Goal: Task Accomplishment & Management: Complete application form

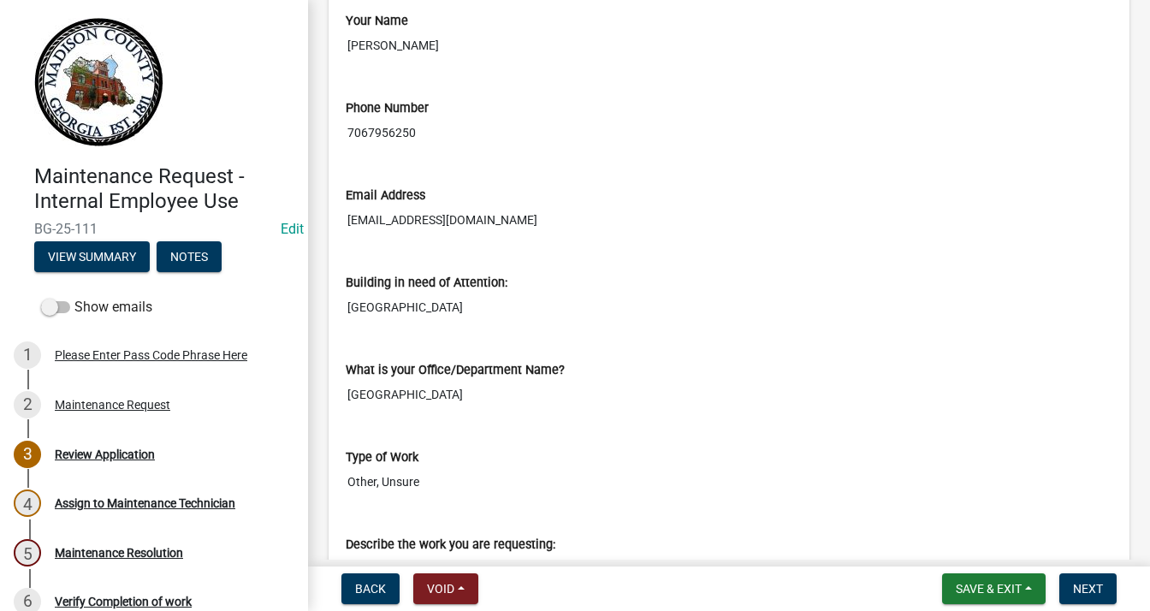
scroll to position [599, 0]
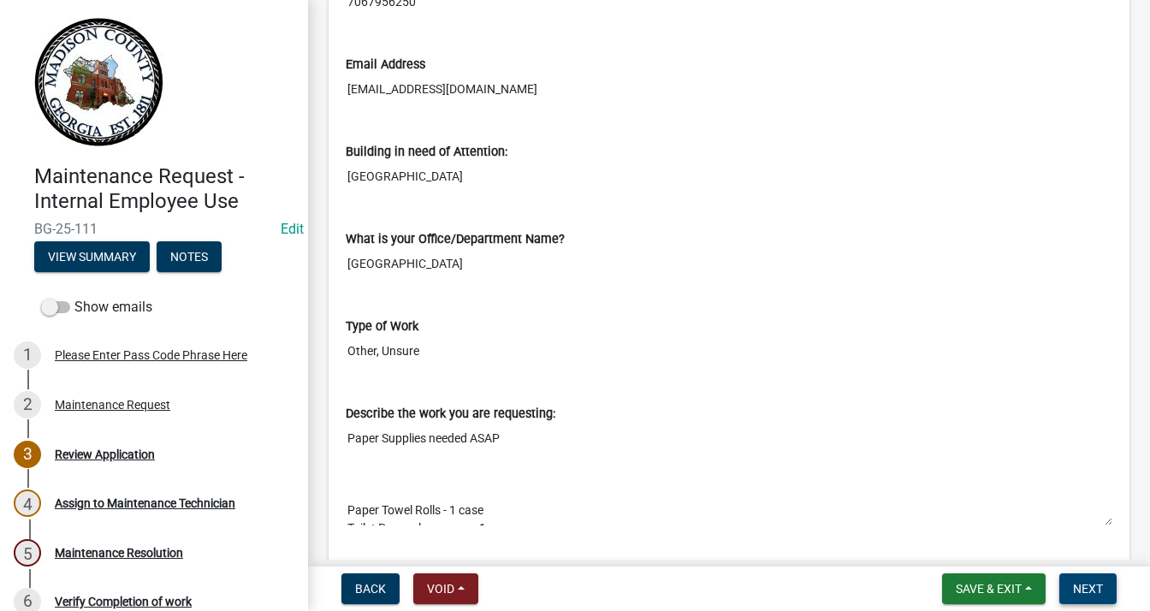
click at [1090, 583] on span "Next" at bounding box center [1088, 589] width 30 height 14
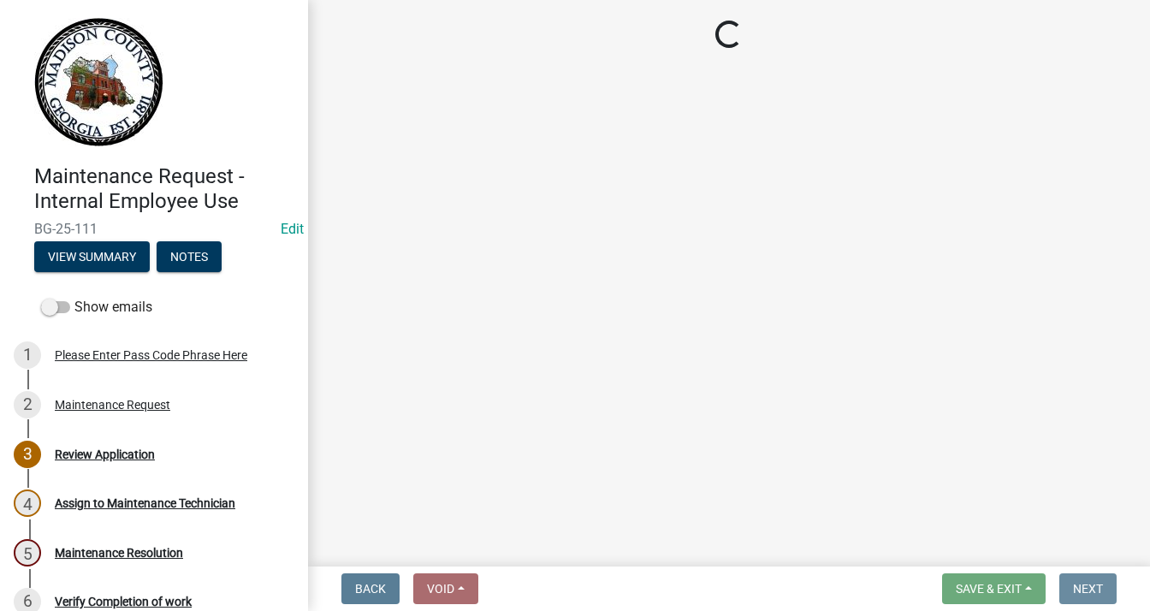
scroll to position [0, 0]
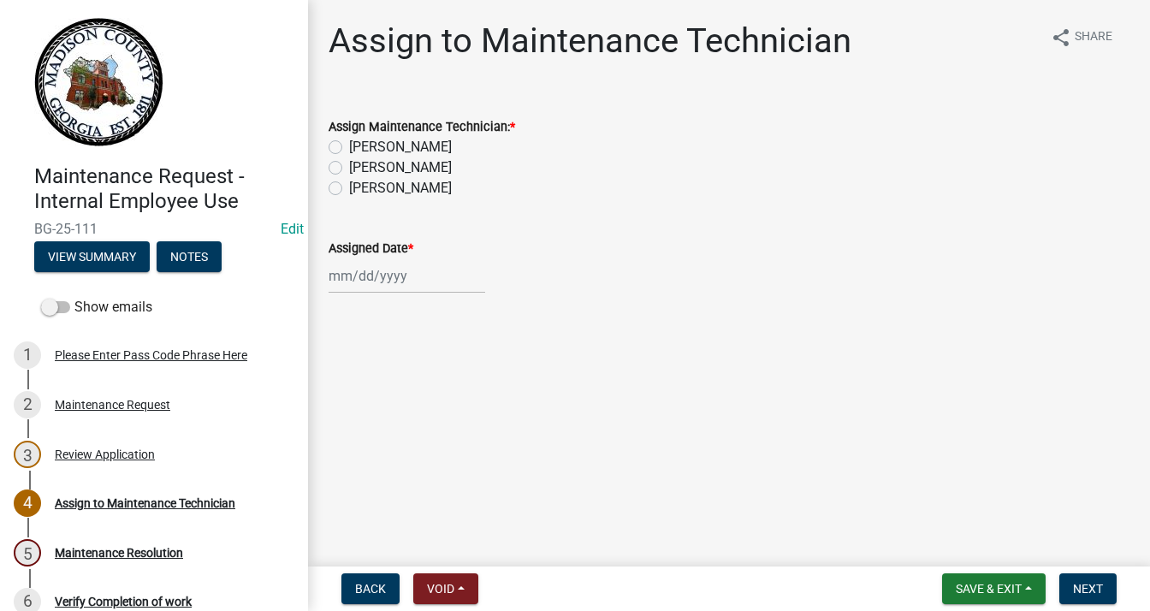
click at [349, 168] on label "[PERSON_NAME]" at bounding box center [400, 167] width 103 height 21
click at [349, 168] on input "[PERSON_NAME]" at bounding box center [354, 162] width 11 height 11
radio input "true"
click at [366, 275] on div at bounding box center [407, 275] width 157 height 35
select select "9"
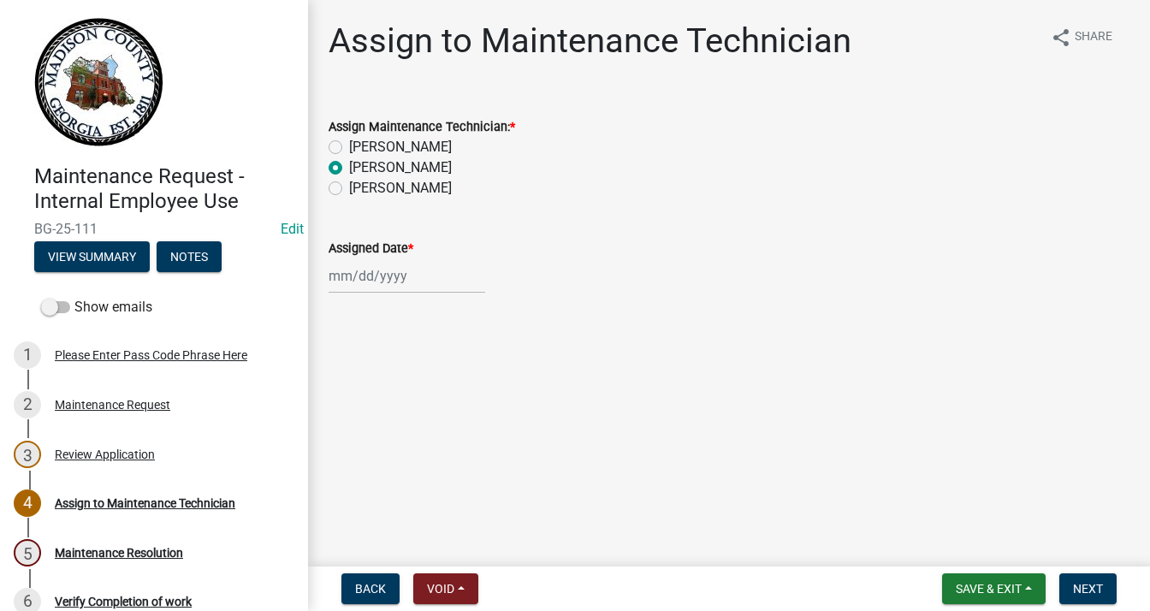
select select "2025"
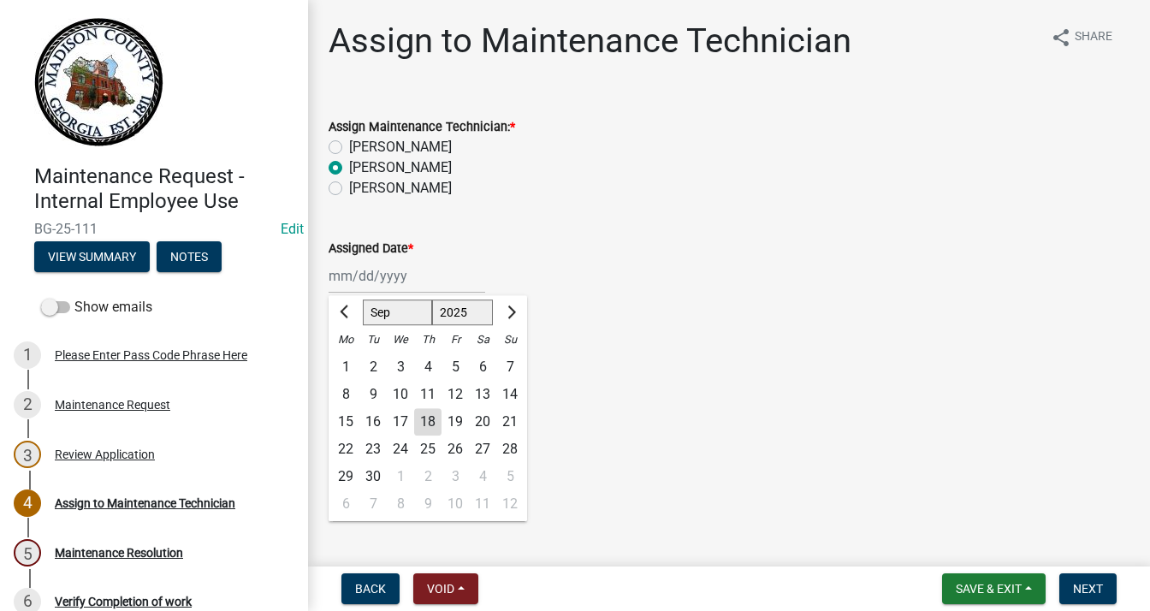
click at [430, 419] on div "18" at bounding box center [427, 421] width 27 height 27
type input "[DATE]"
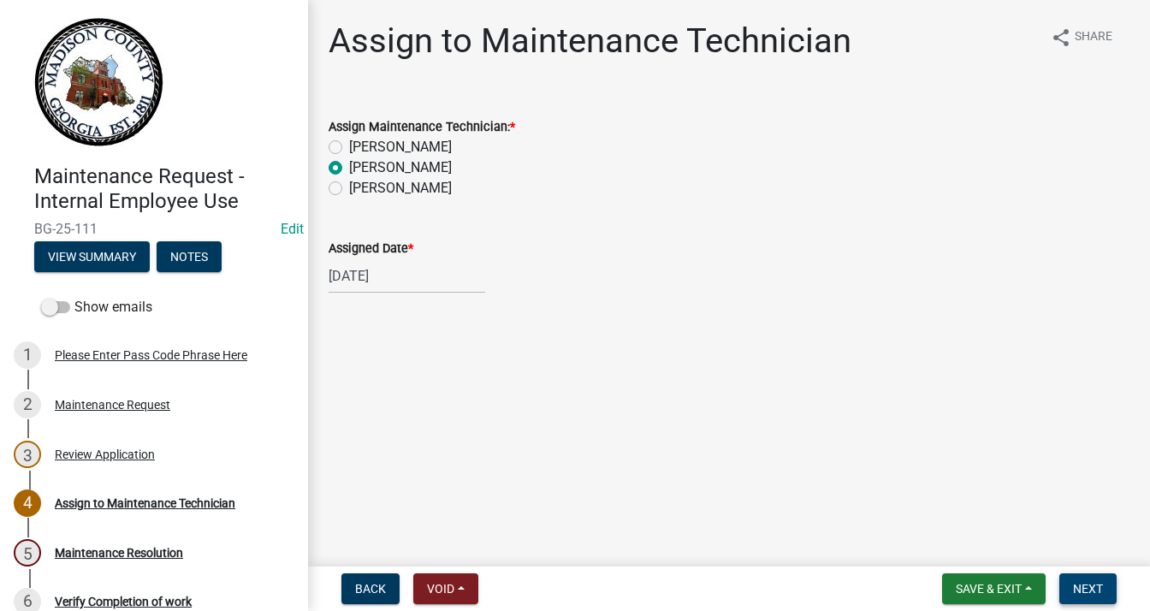
click at [1073, 588] on span "Next" at bounding box center [1088, 589] width 30 height 14
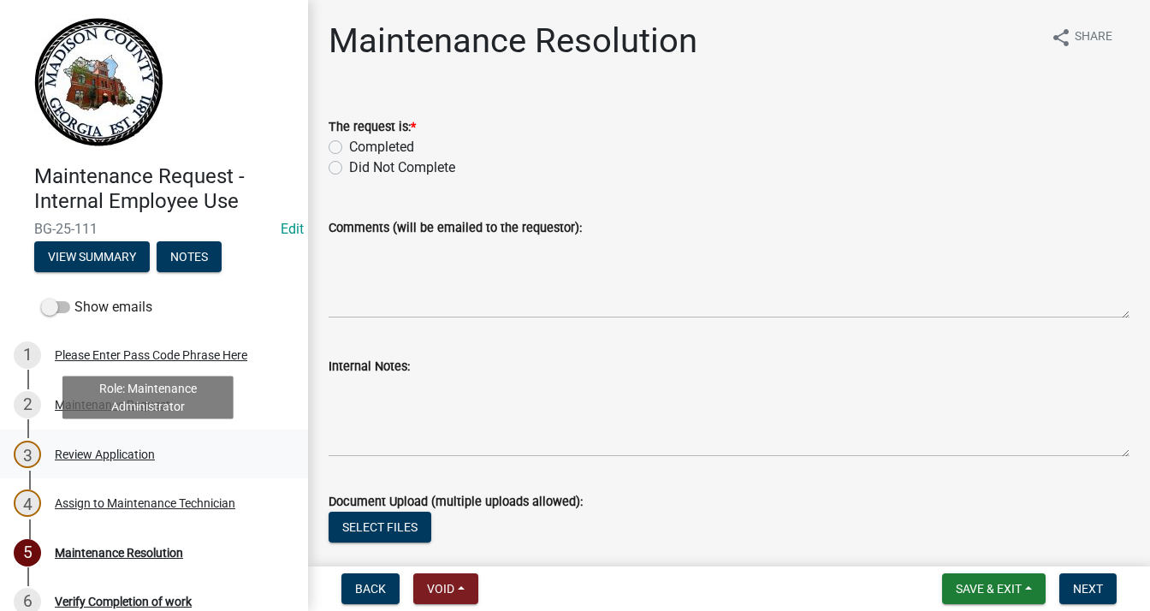
click at [115, 454] on div "Review Application" at bounding box center [105, 454] width 100 height 12
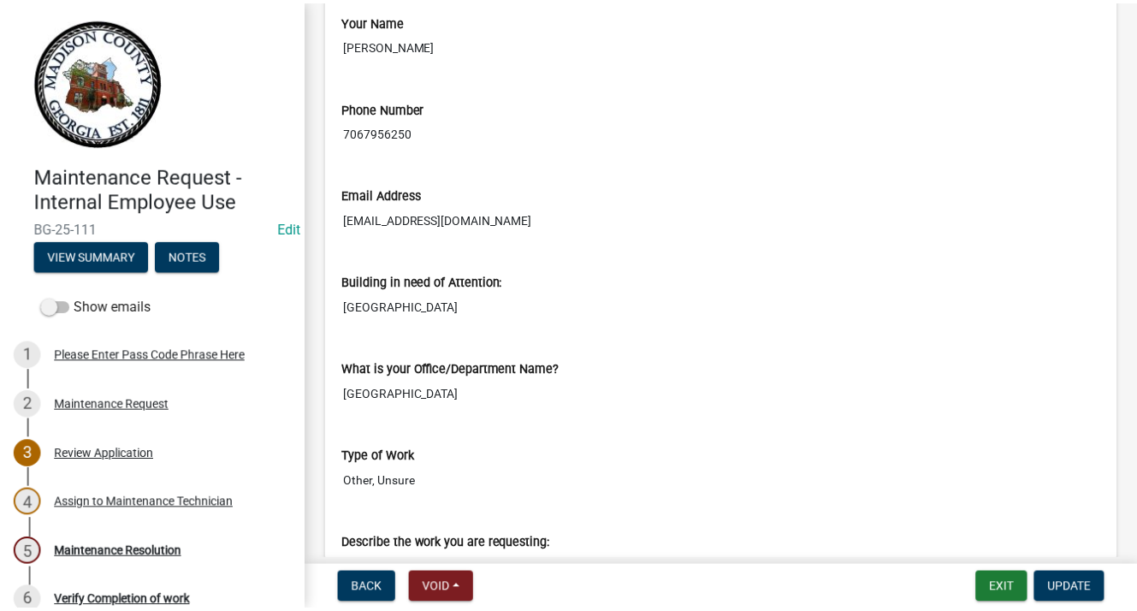
scroll to position [468, 0]
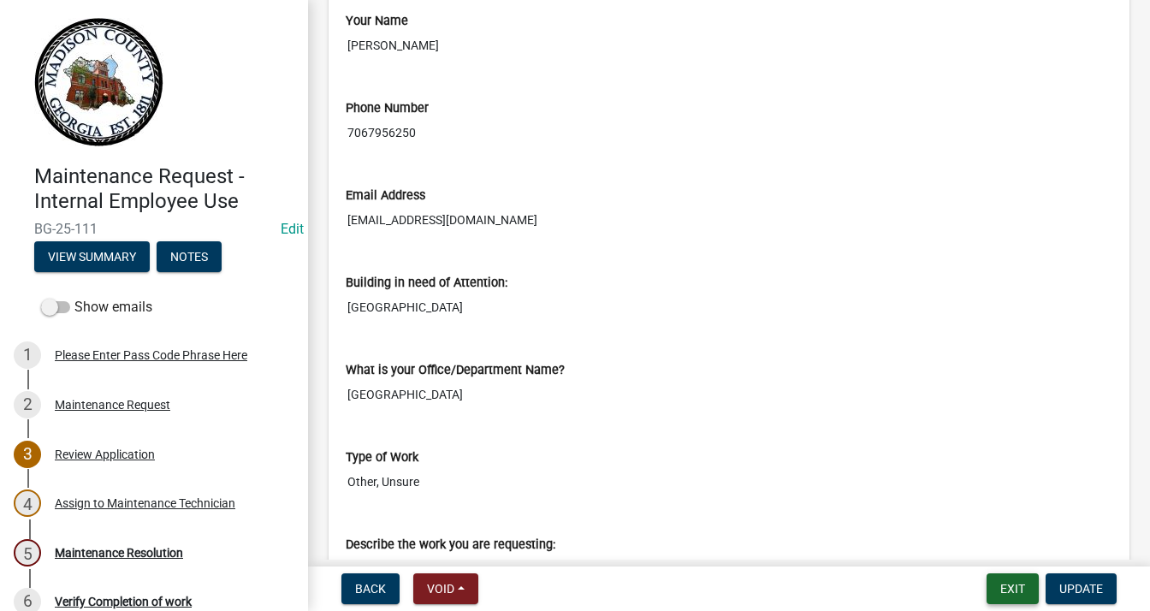
click at [1020, 594] on button "Exit" at bounding box center [1013, 588] width 52 height 31
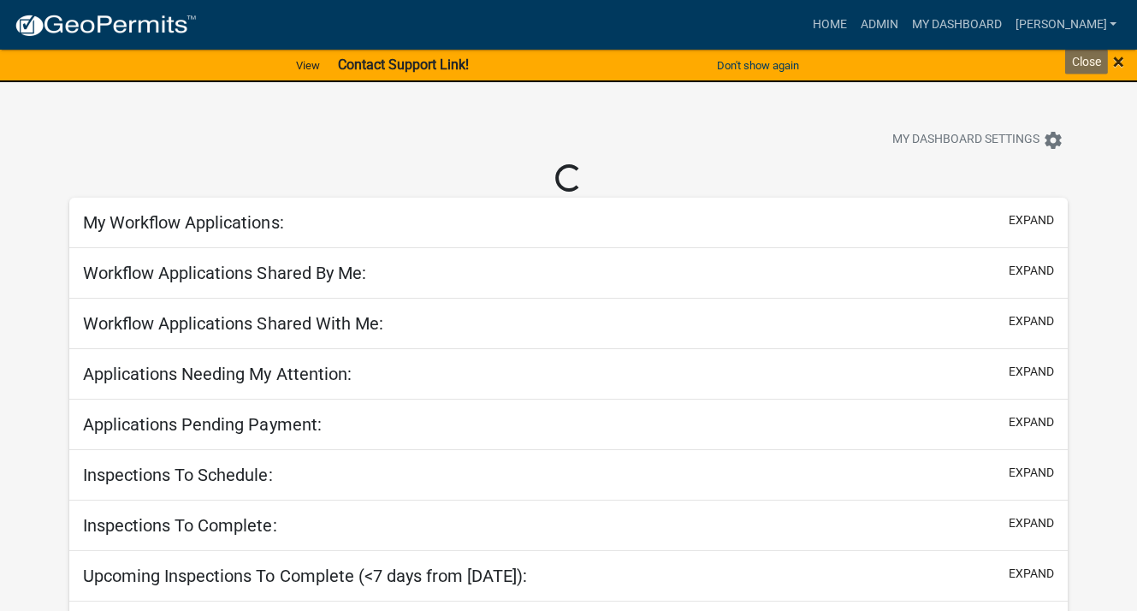
click at [1119, 60] on span "×" at bounding box center [1118, 62] width 11 height 24
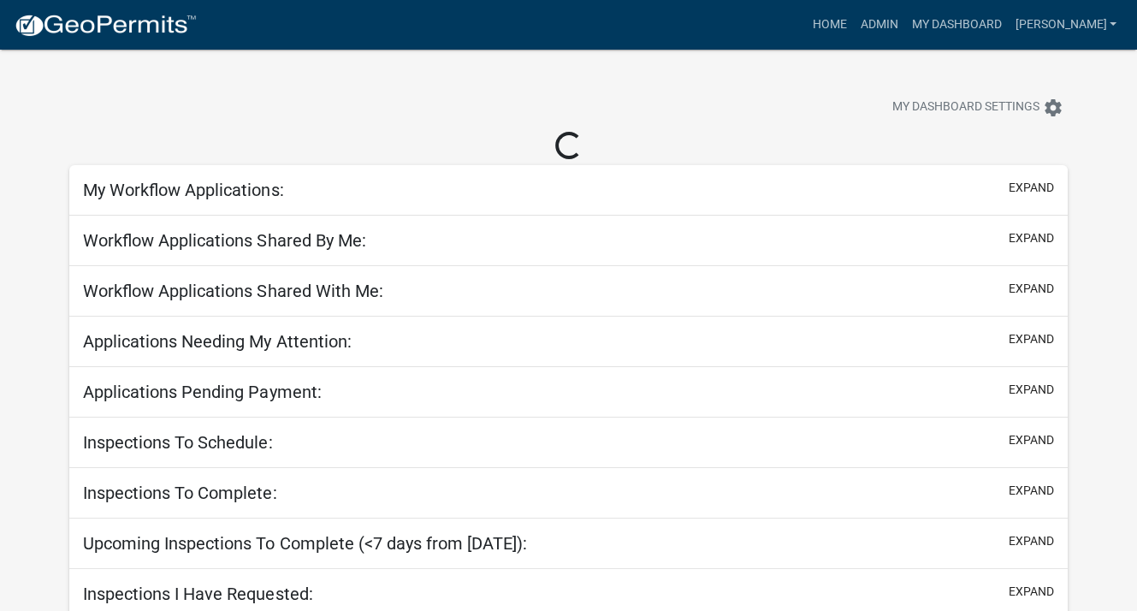
select select "3: 100"
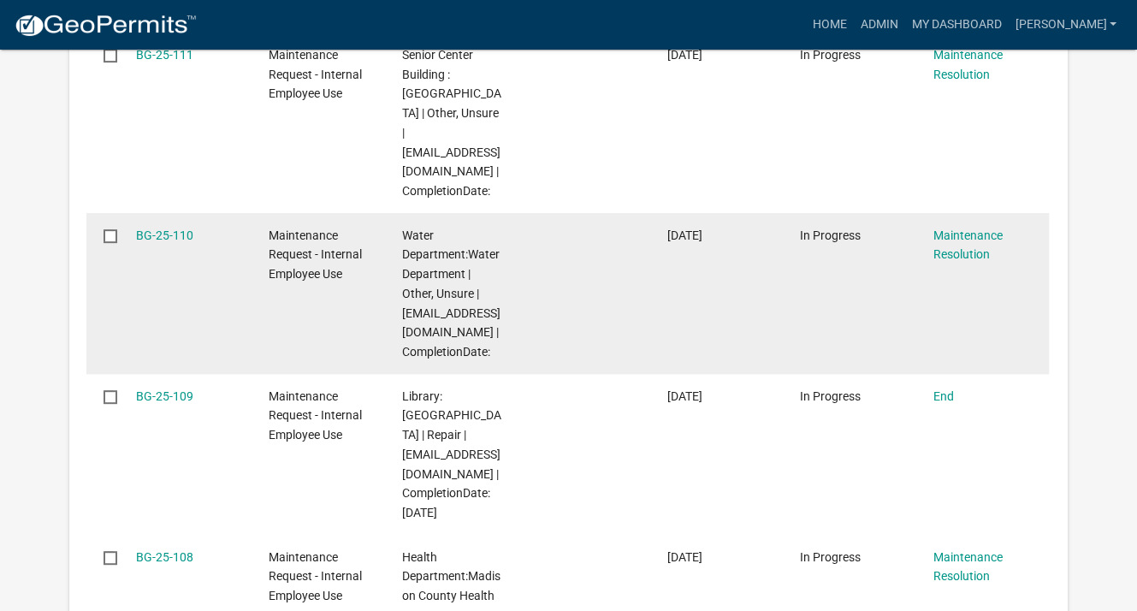
scroll to position [770, 0]
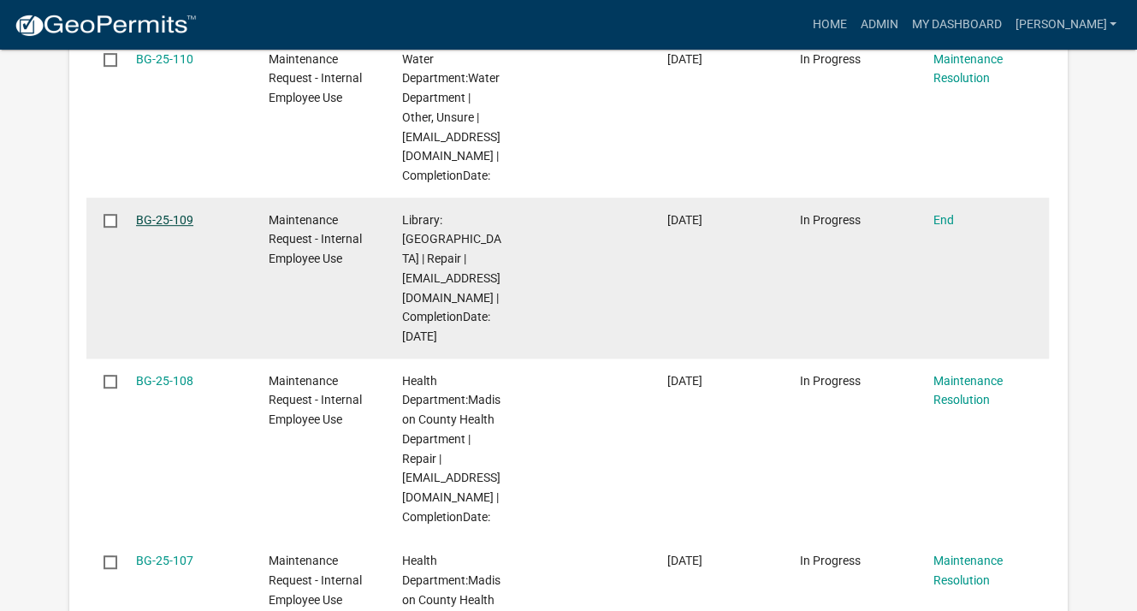
click at [155, 218] on link "BG-25-109" at bounding box center [164, 220] width 57 height 14
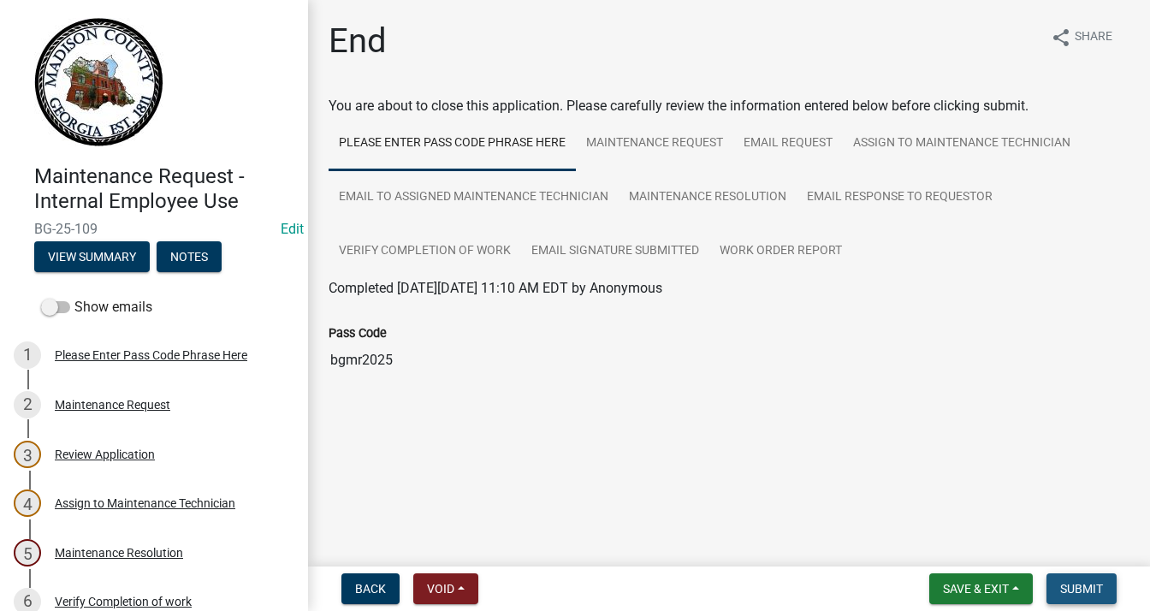
click at [1068, 578] on button "Submit" at bounding box center [1082, 588] width 70 height 31
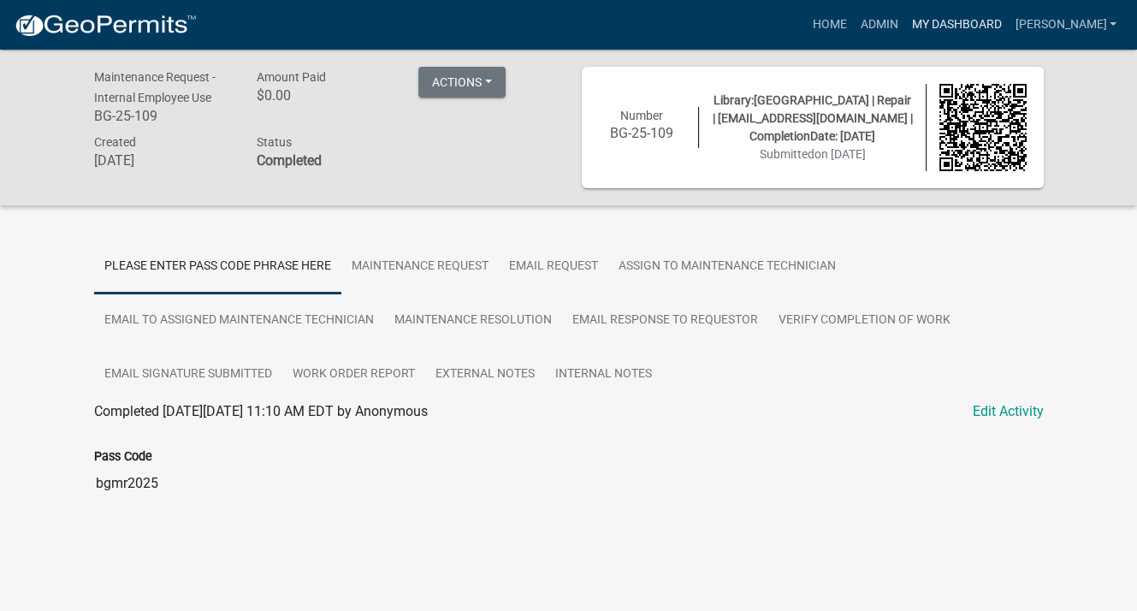
click at [988, 23] on link "My Dashboard" at bounding box center [957, 25] width 104 height 33
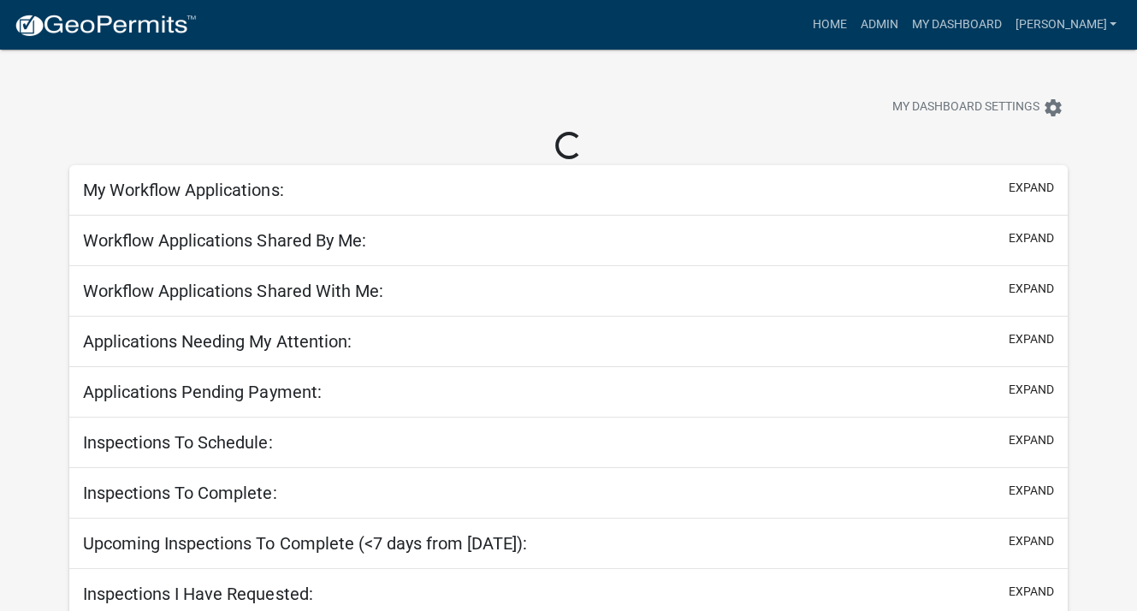
select select "3: 100"
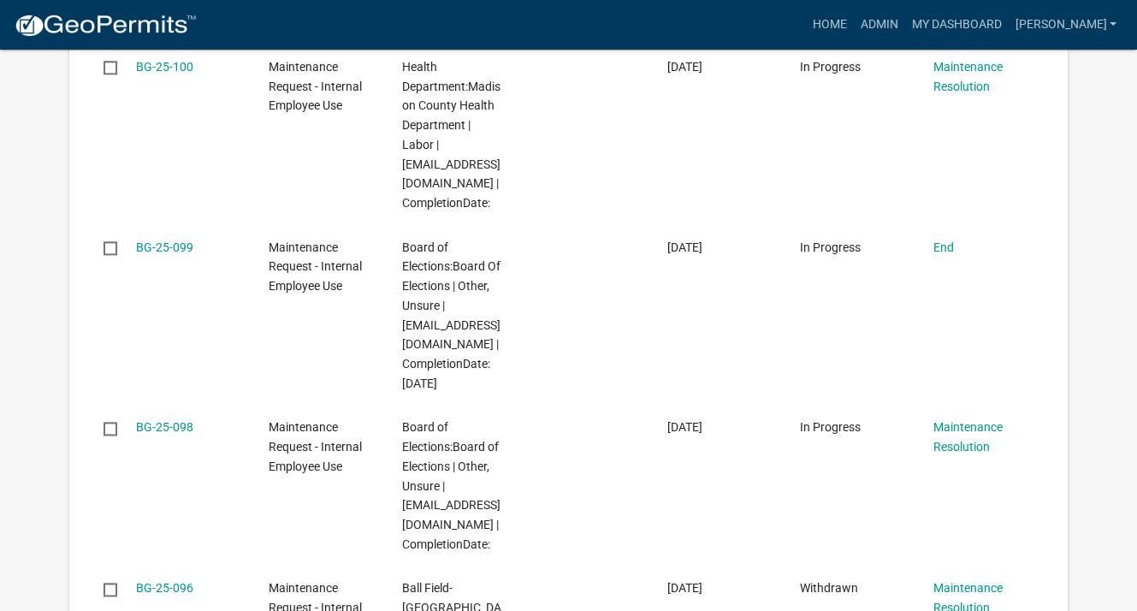
scroll to position [1969, 0]
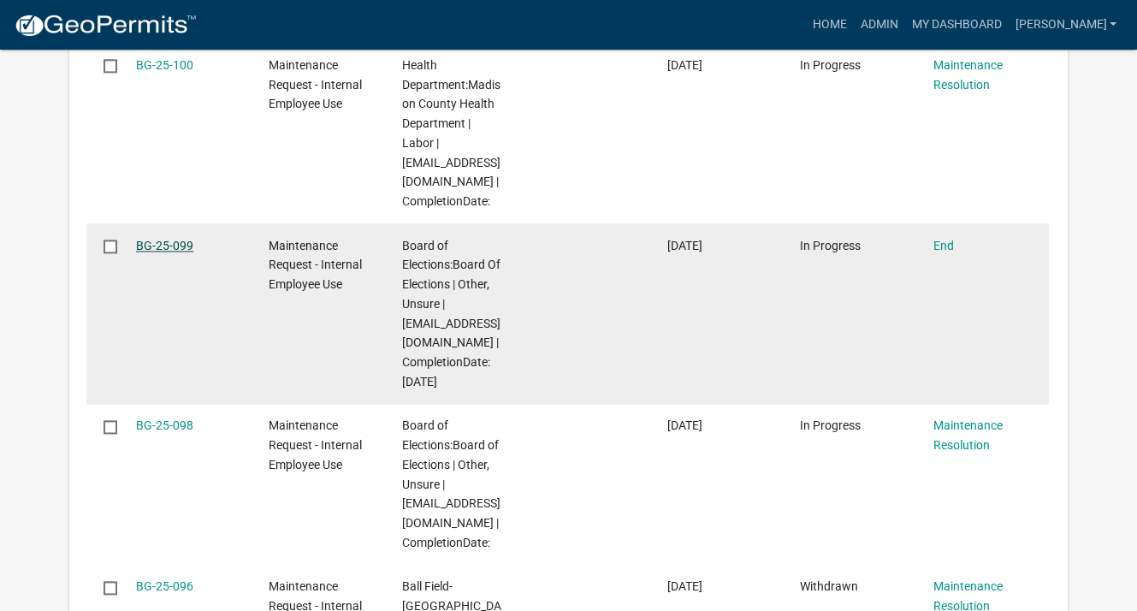
click at [155, 244] on link "BG-25-099" at bounding box center [164, 246] width 57 height 14
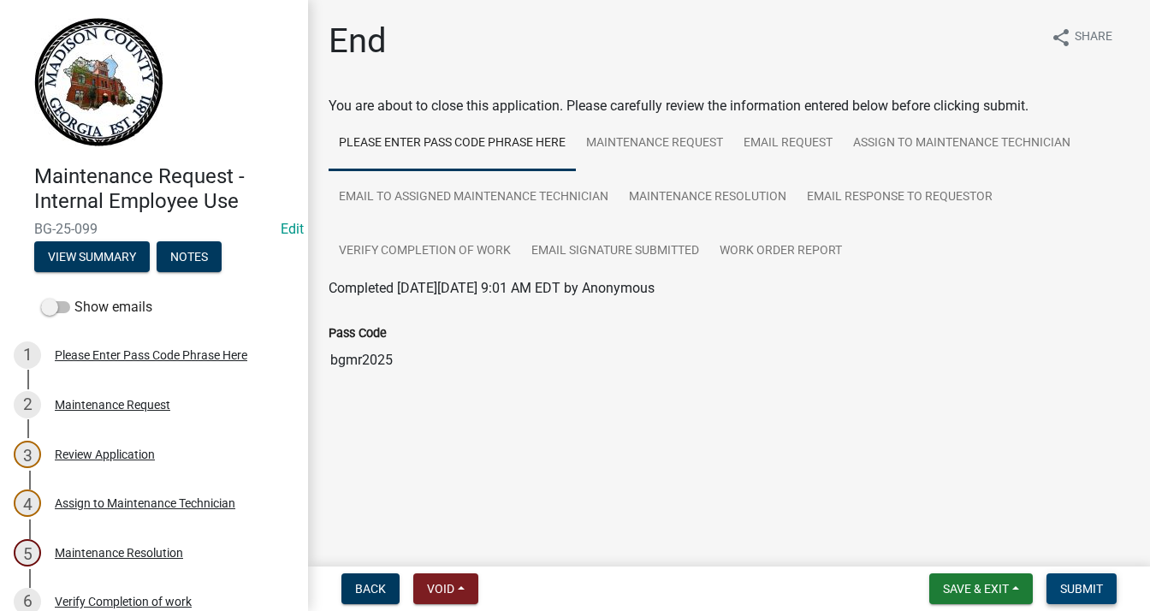
click at [1085, 582] on span "Submit" at bounding box center [1081, 589] width 43 height 14
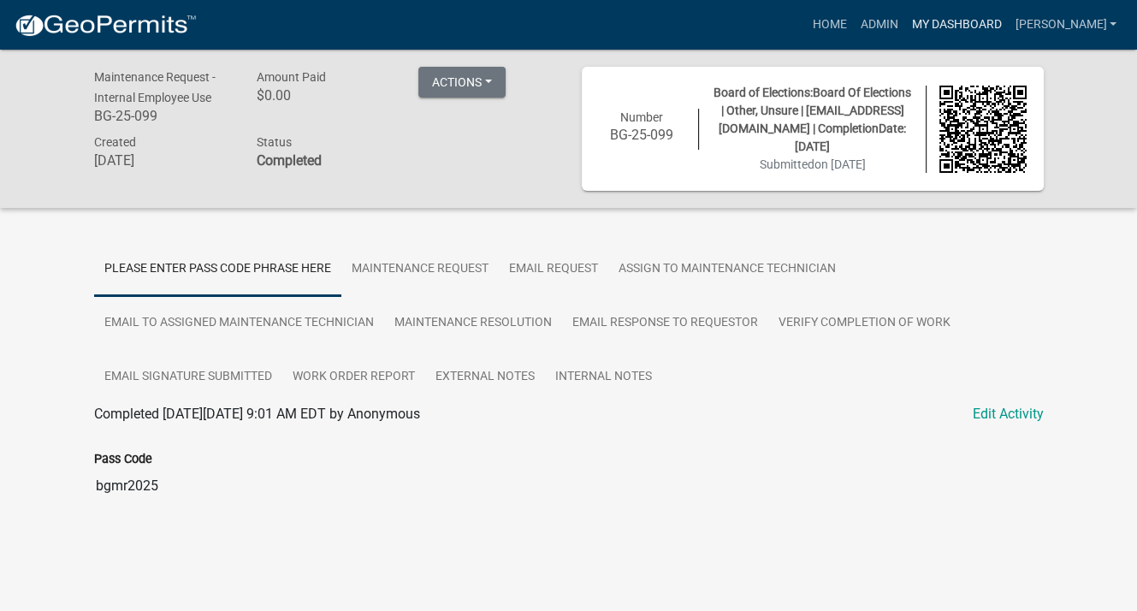
click at [996, 21] on link "My Dashboard" at bounding box center [957, 25] width 104 height 33
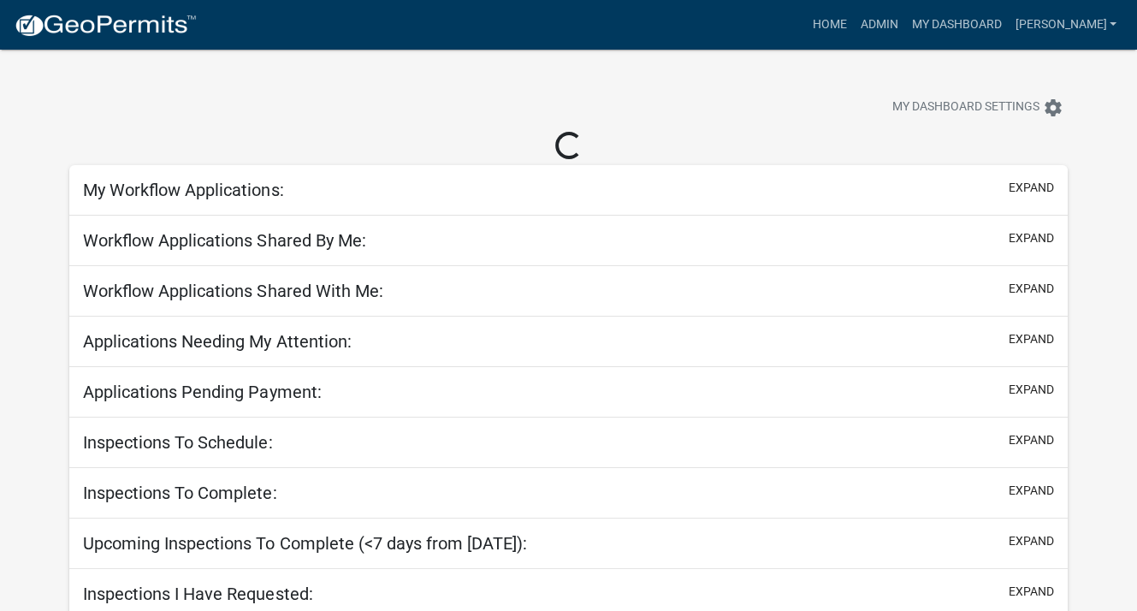
select select "3: 100"
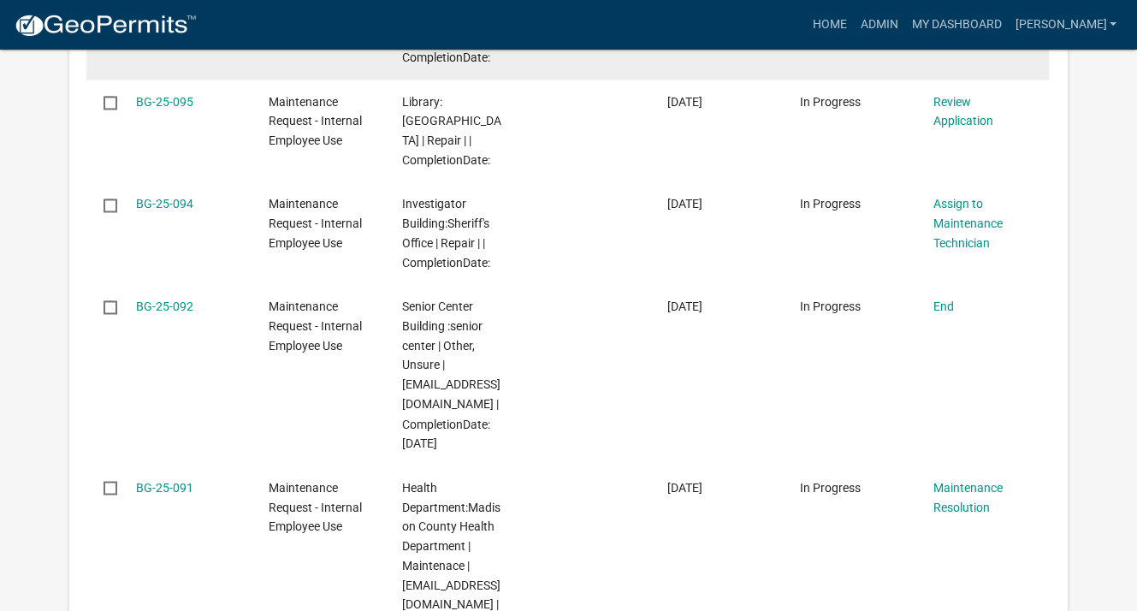
scroll to position [2482, 0]
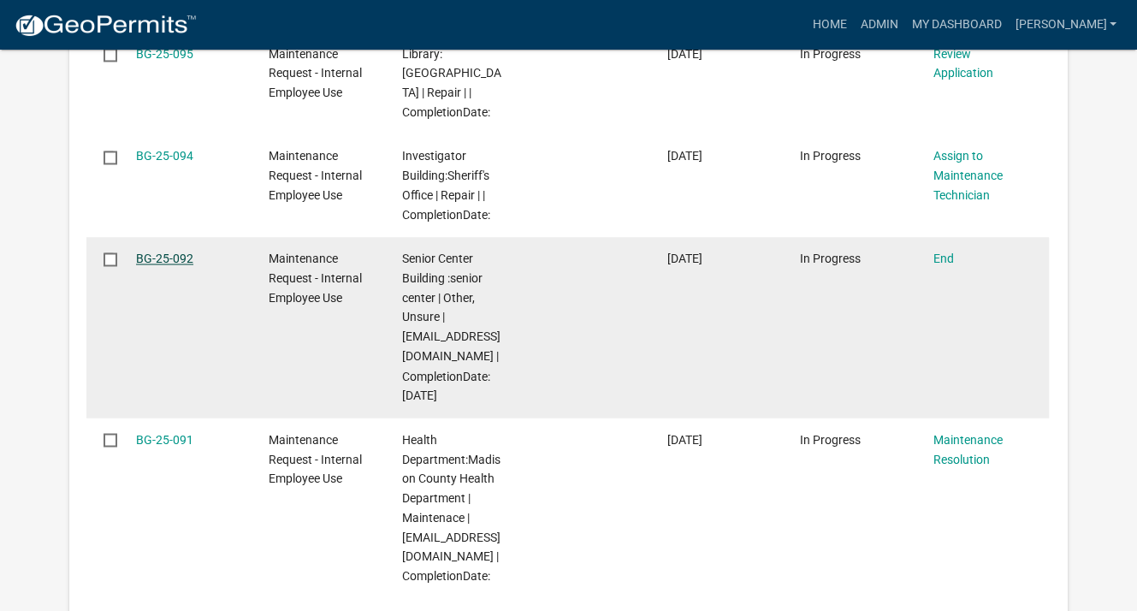
click at [161, 252] on link "BG-25-092" at bounding box center [164, 259] width 57 height 14
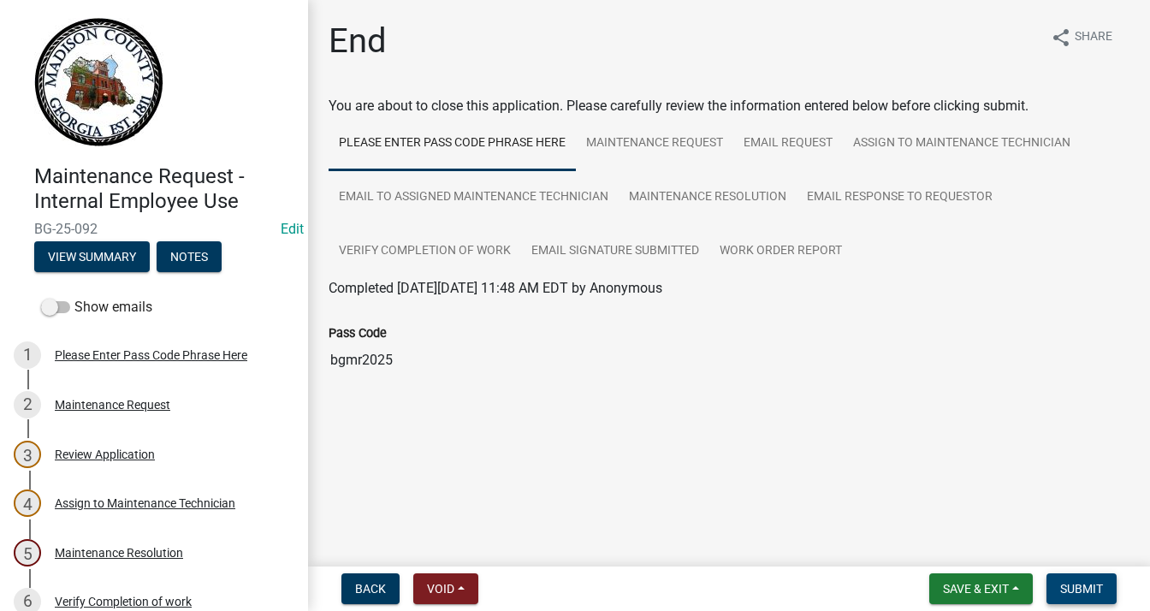
click at [1090, 583] on span "Submit" at bounding box center [1081, 589] width 43 height 14
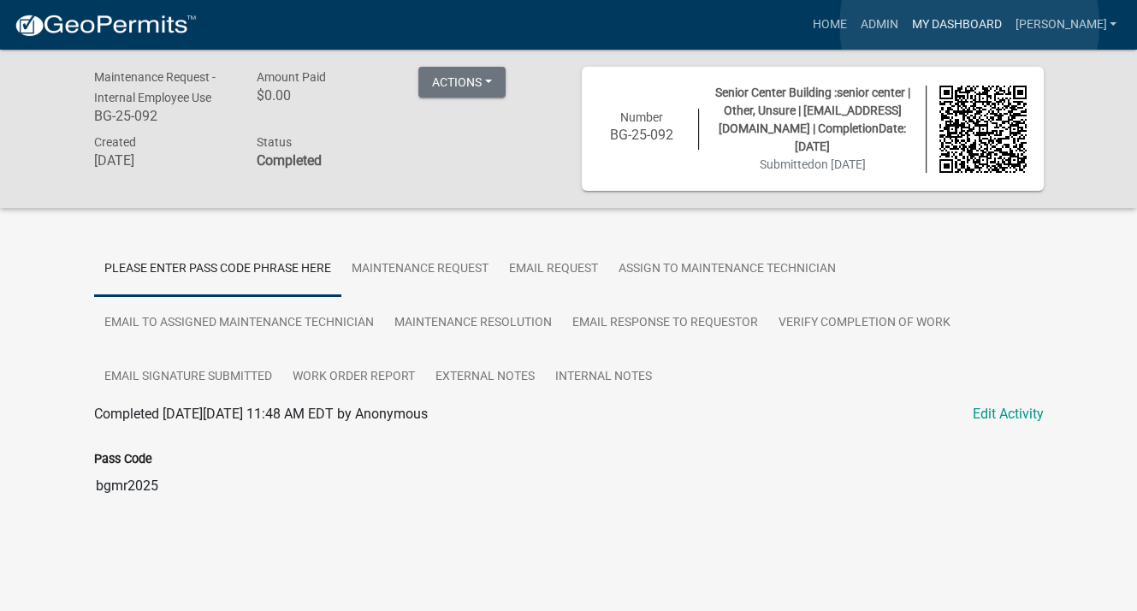
click at [970, 25] on link "My Dashboard" at bounding box center [957, 25] width 104 height 33
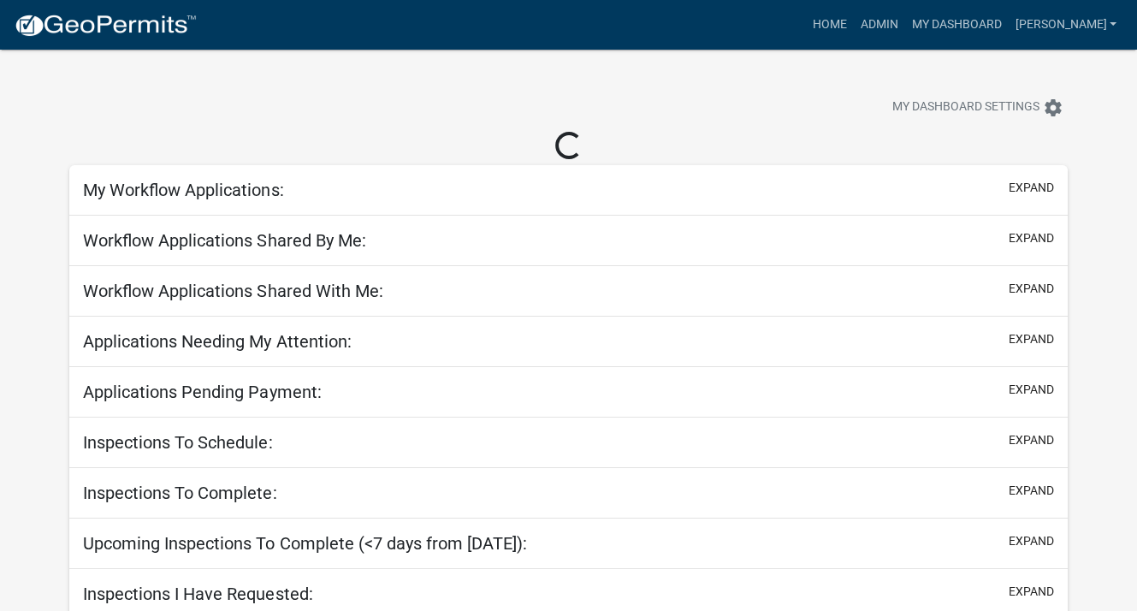
select select "3: 100"
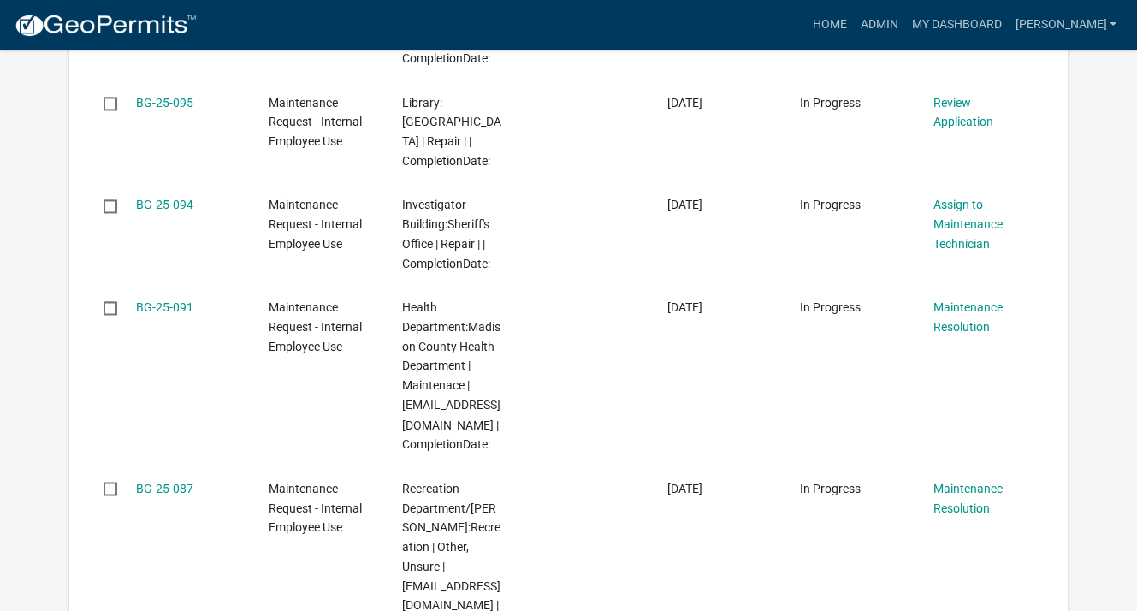
scroll to position [2311, 0]
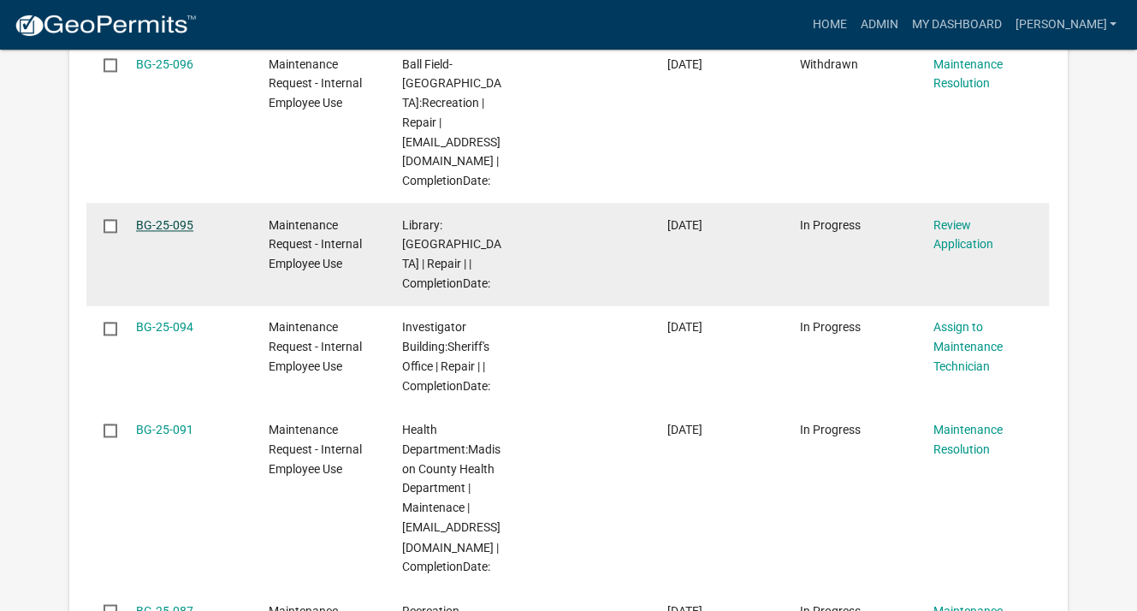
click at [187, 218] on link "BG-25-095" at bounding box center [164, 225] width 57 height 14
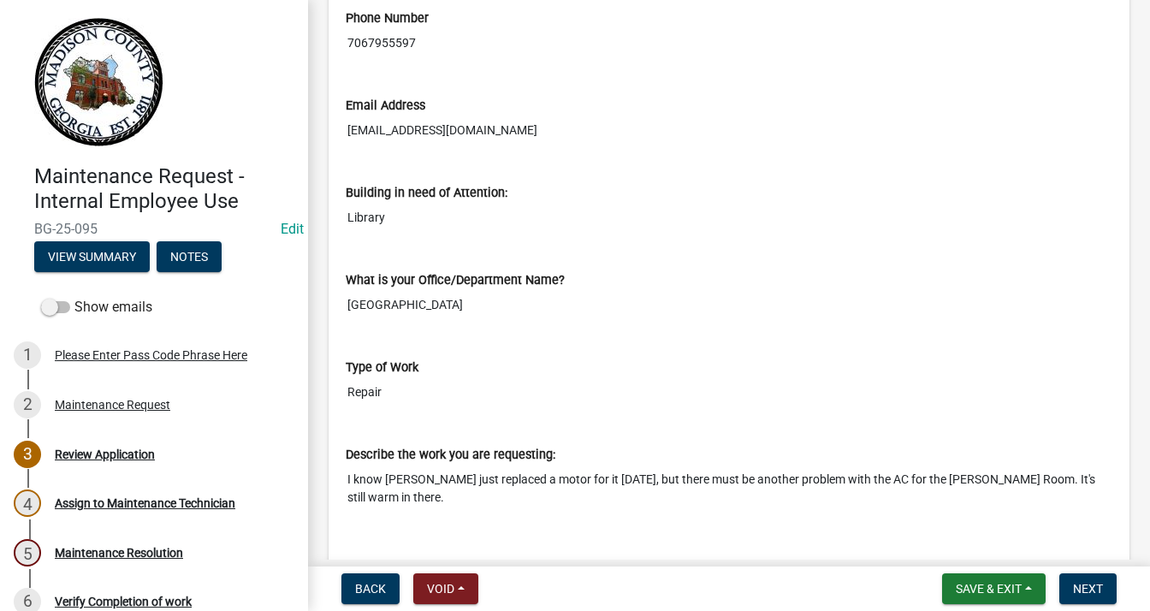
scroll to position [599, 0]
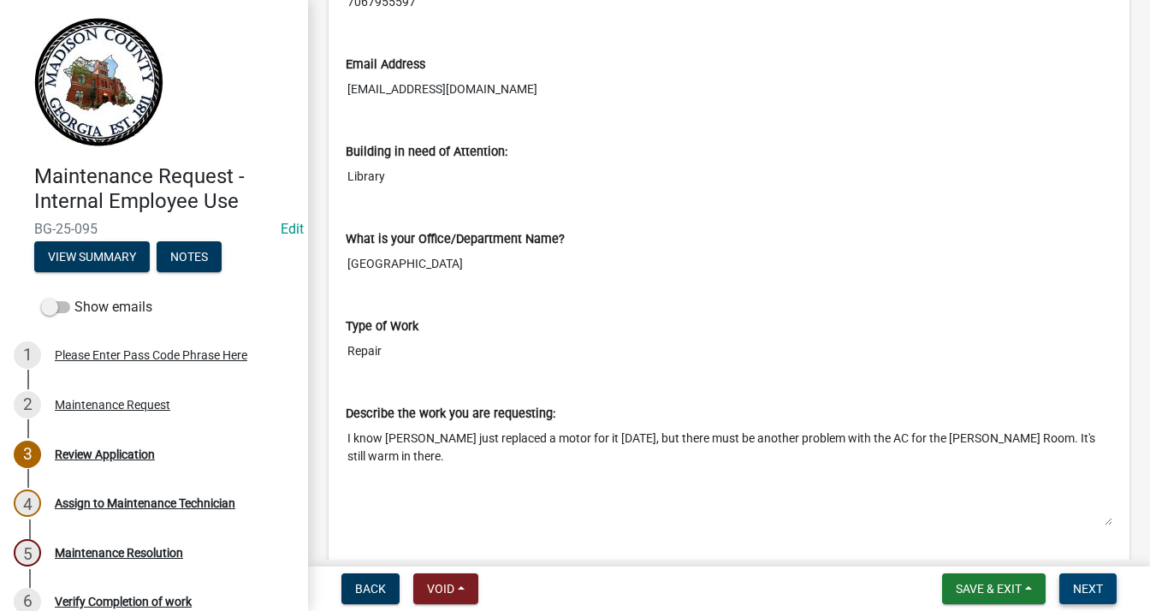
click at [1095, 591] on span "Next" at bounding box center [1088, 589] width 30 height 14
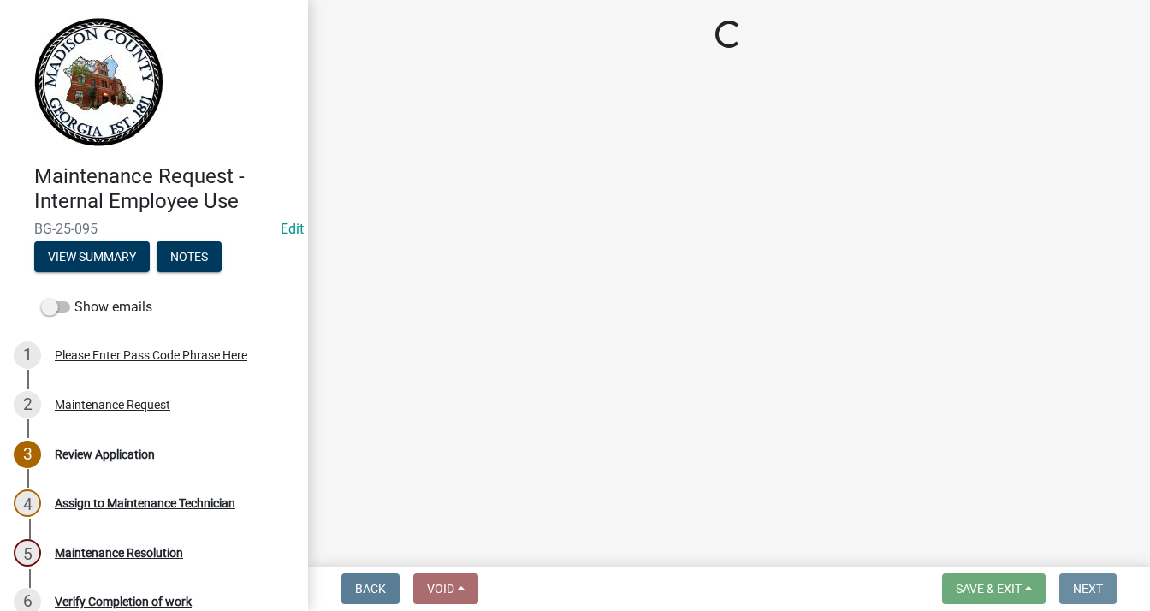
scroll to position [0, 0]
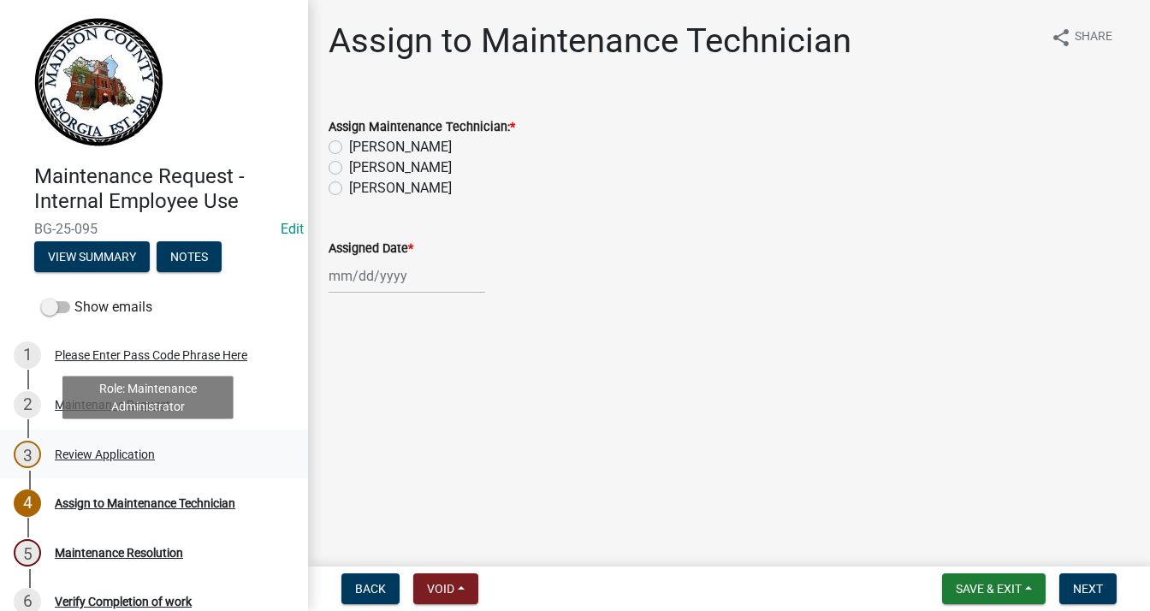
click at [108, 448] on div "Review Application" at bounding box center [105, 454] width 100 height 12
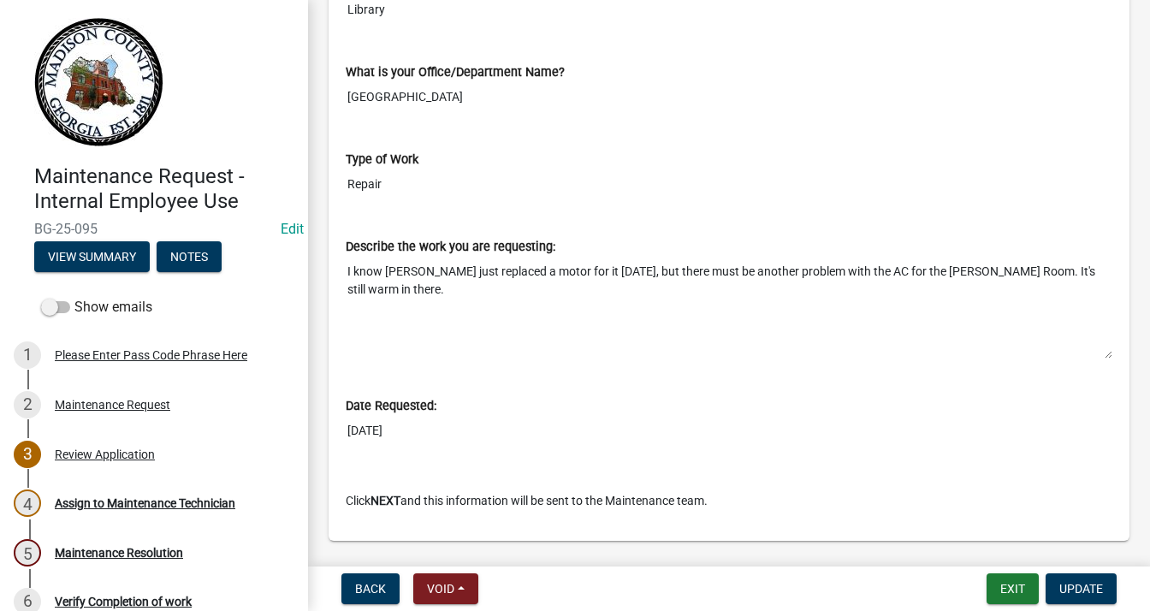
scroll to position [811, 0]
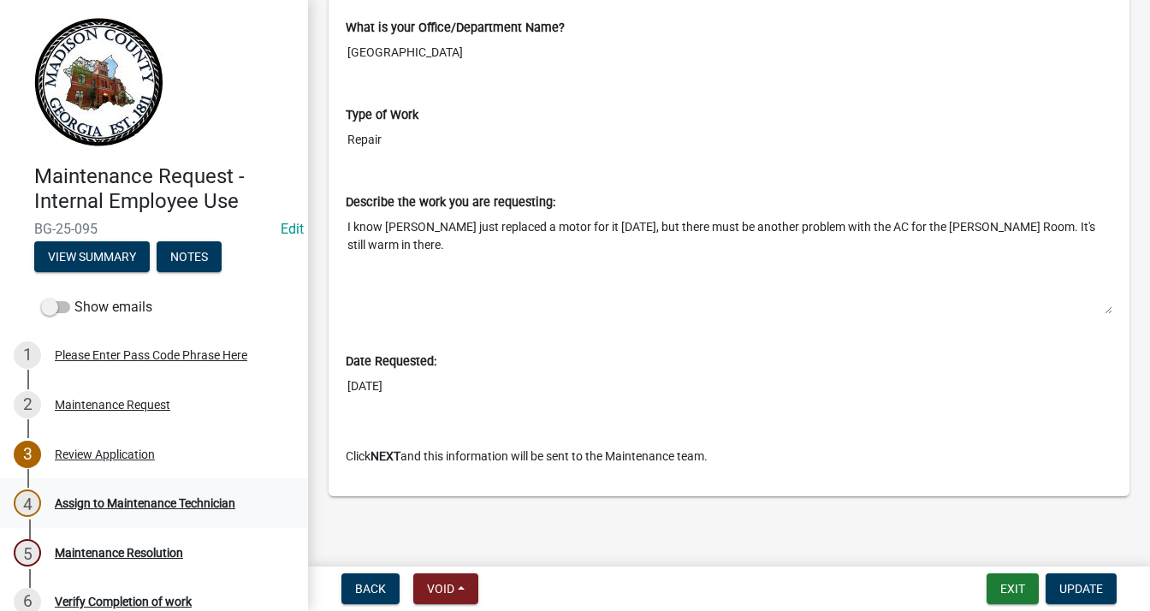
click at [169, 501] on div "Assign to Maintenance Technician" at bounding box center [145, 503] width 181 height 12
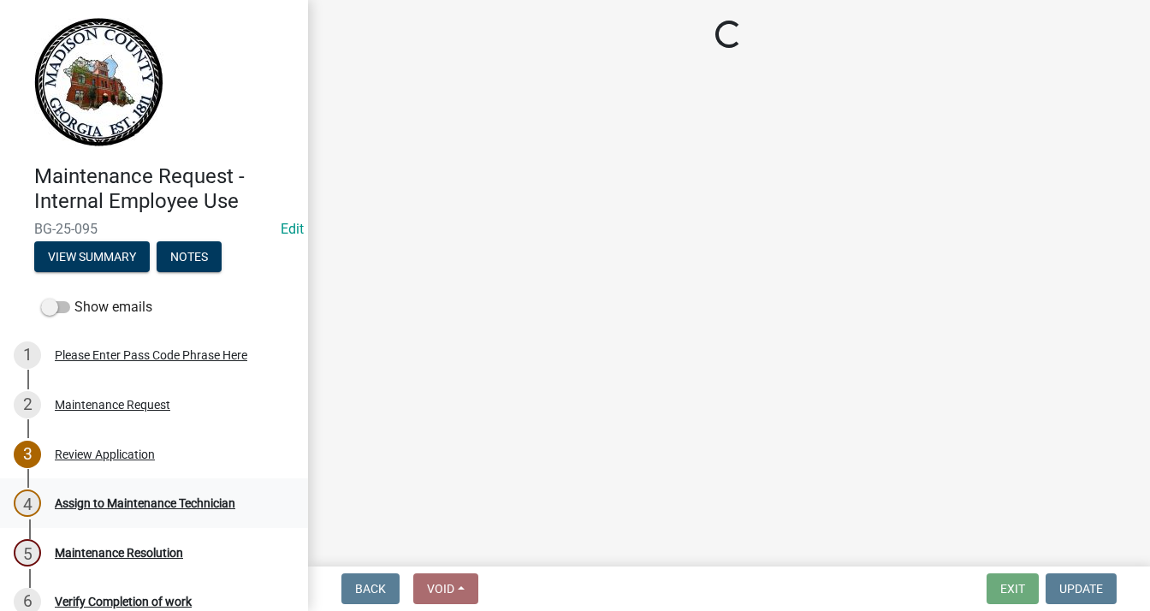
scroll to position [0, 0]
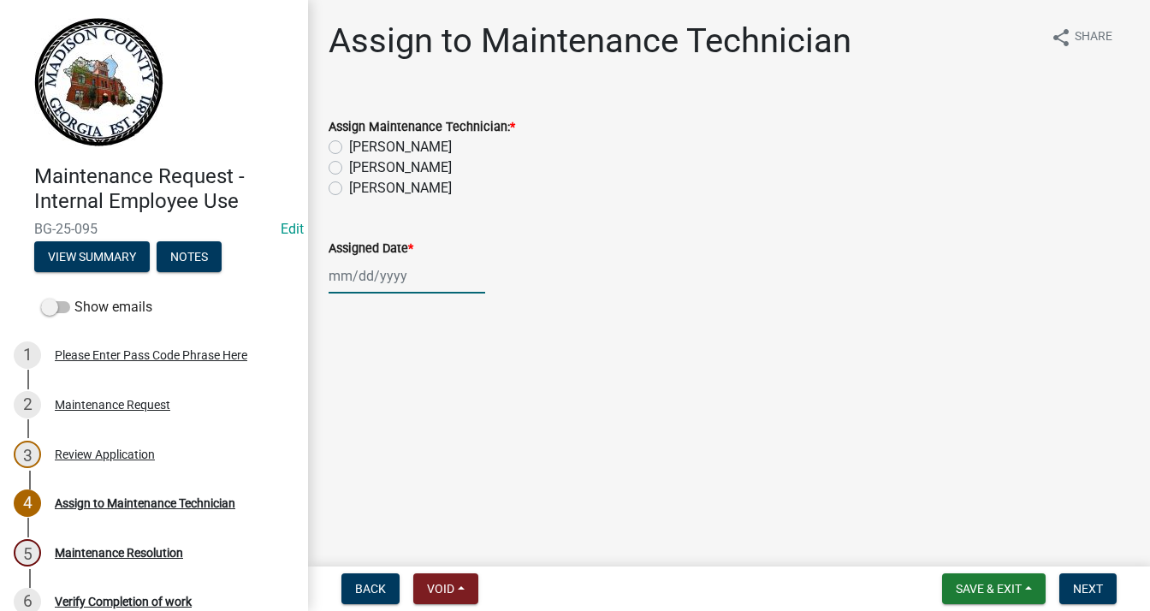
click at [353, 278] on div at bounding box center [407, 275] width 157 height 35
select select "9"
select select "2025"
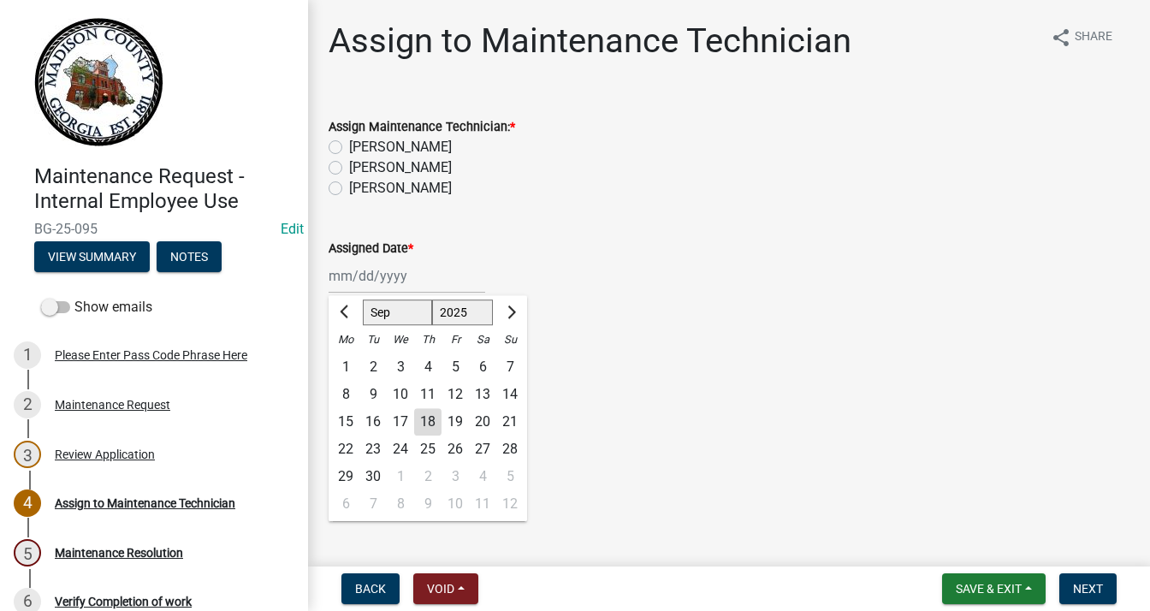
click at [368, 389] on div "9" at bounding box center [372, 394] width 27 height 27
type input "[DATE]"
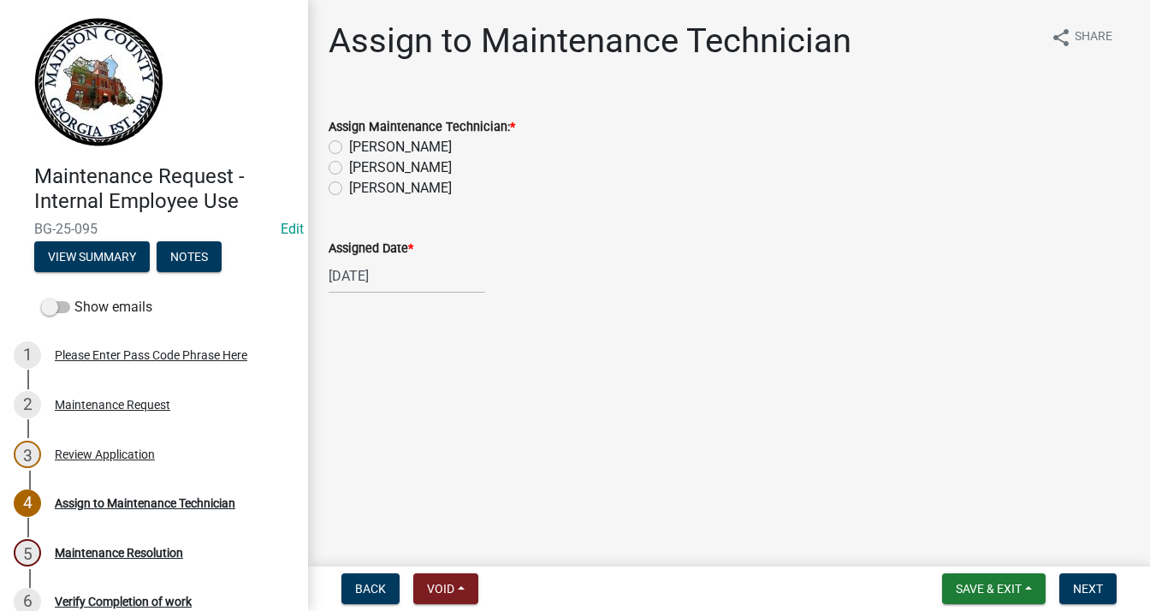
click at [349, 188] on label "[PERSON_NAME]" at bounding box center [400, 188] width 103 height 21
click at [349, 188] on input "[PERSON_NAME]" at bounding box center [354, 183] width 11 height 11
radio input "true"
click at [1082, 590] on span "Next" at bounding box center [1088, 589] width 30 height 14
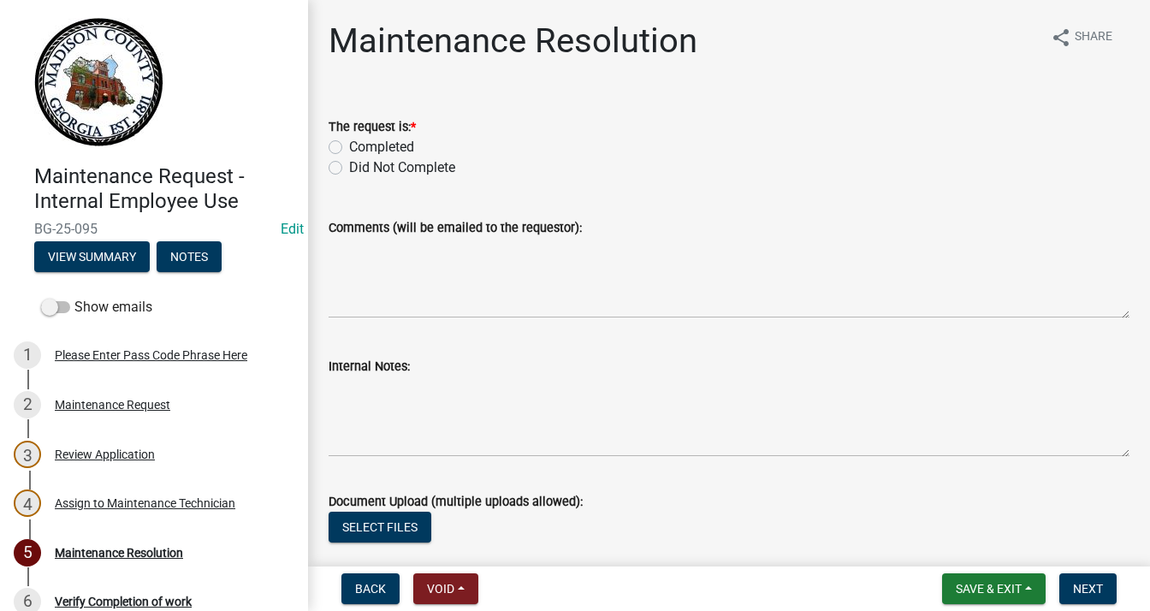
click at [349, 145] on label "Completed" at bounding box center [381, 147] width 65 height 21
click at [349, 145] on input "Completed" at bounding box center [354, 142] width 11 height 11
radio input "true"
click at [356, 256] on textarea "Comments (will be emailed to the requestor):" at bounding box center [729, 278] width 801 height 80
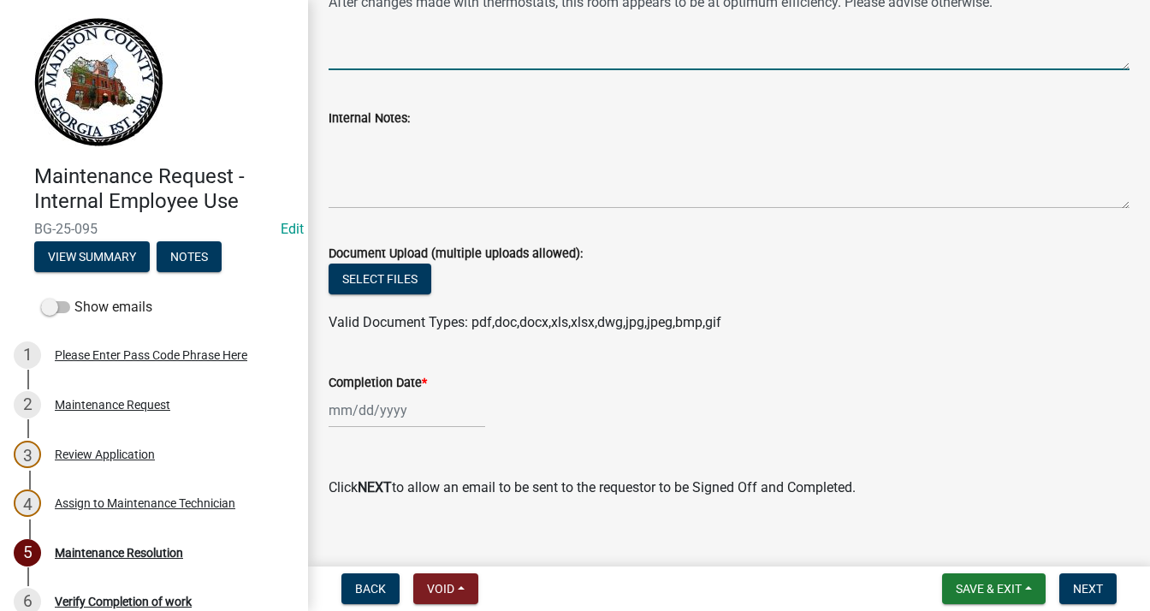
scroll to position [267, 0]
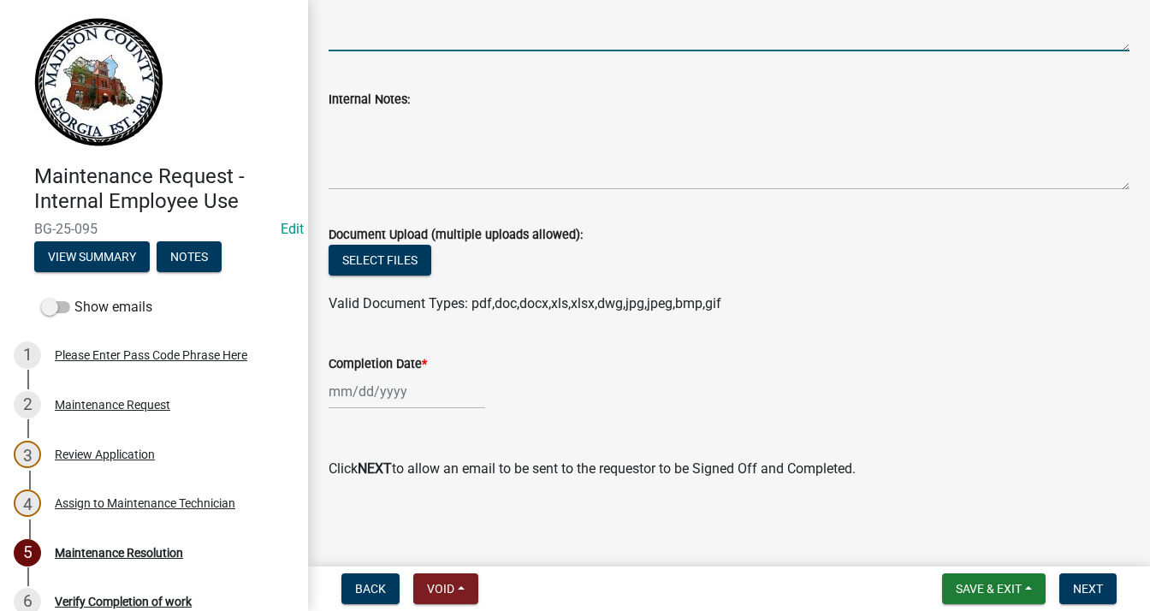
type textarea "After changes made with thermostats, this room appears to be at optimum efficie…"
click at [394, 391] on div at bounding box center [407, 391] width 157 height 35
select select "9"
select select "2025"
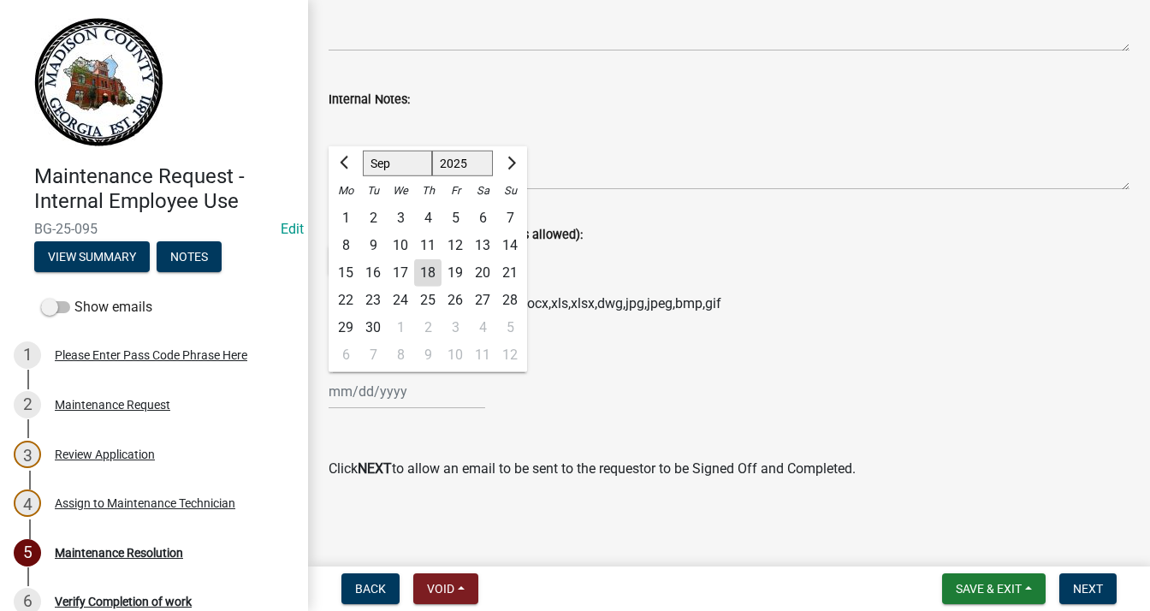
click at [428, 268] on div "18" at bounding box center [427, 272] width 27 height 27
type input "[DATE]"
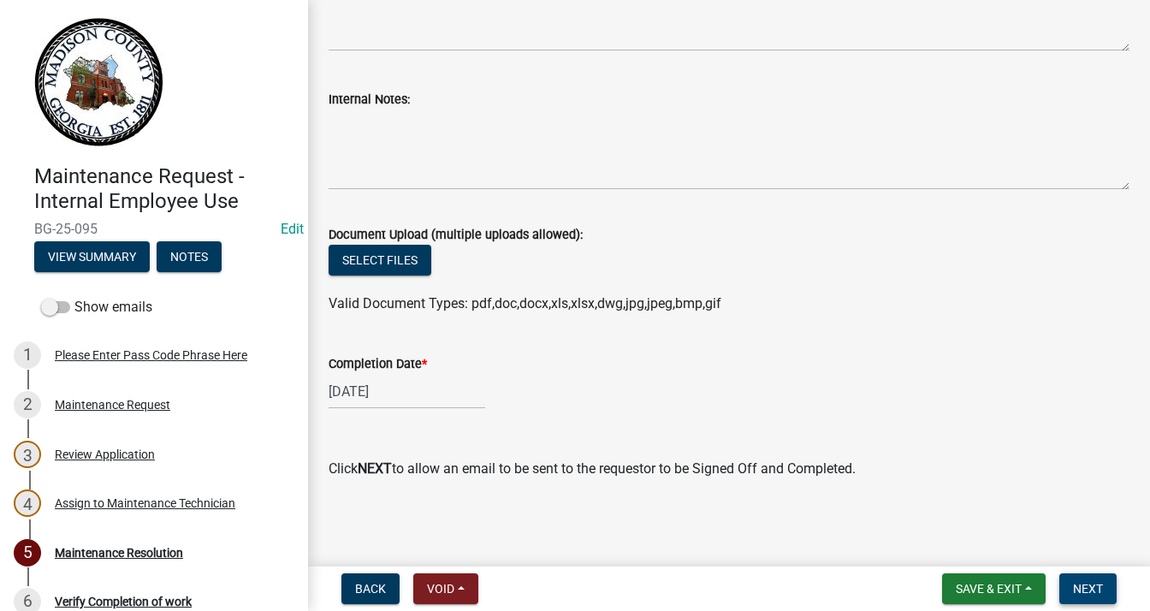
click at [1099, 582] on span "Next" at bounding box center [1088, 589] width 30 height 14
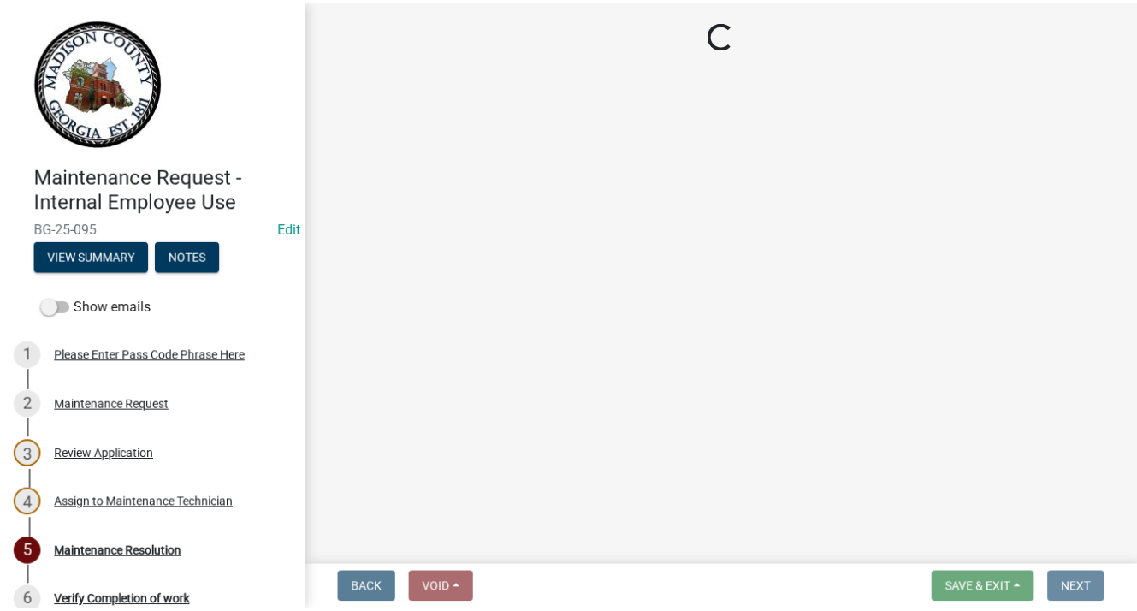
scroll to position [0, 0]
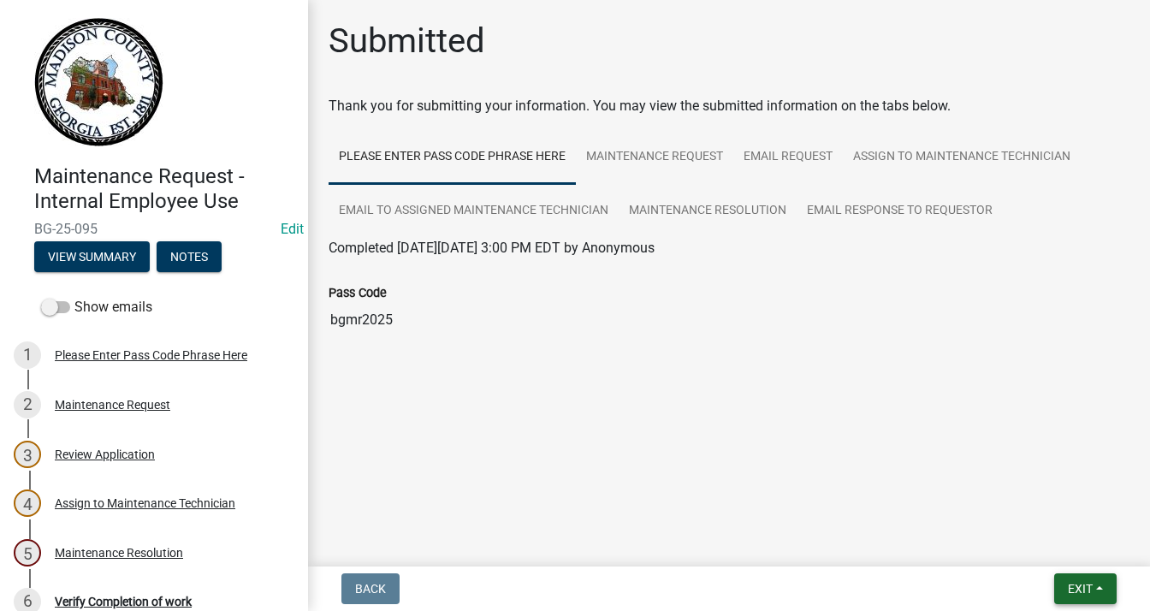
click at [1096, 583] on button "Exit" at bounding box center [1085, 588] width 62 height 31
click at [1061, 549] on button "Save & Exit" at bounding box center [1049, 544] width 137 height 41
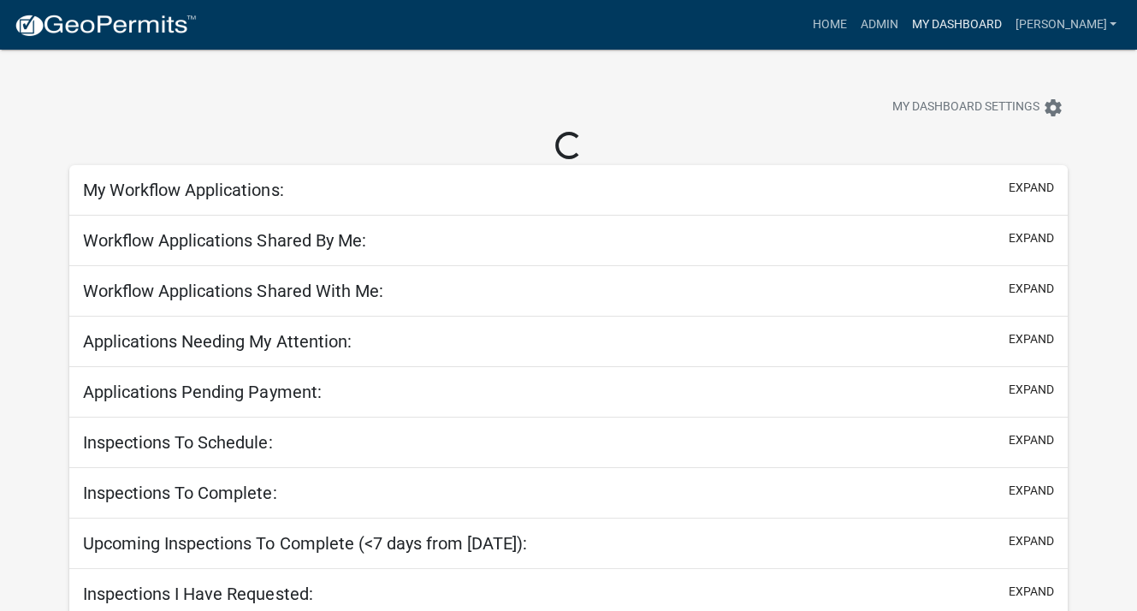
click at [976, 21] on link "My Dashboard" at bounding box center [957, 25] width 104 height 33
select select "3: 100"
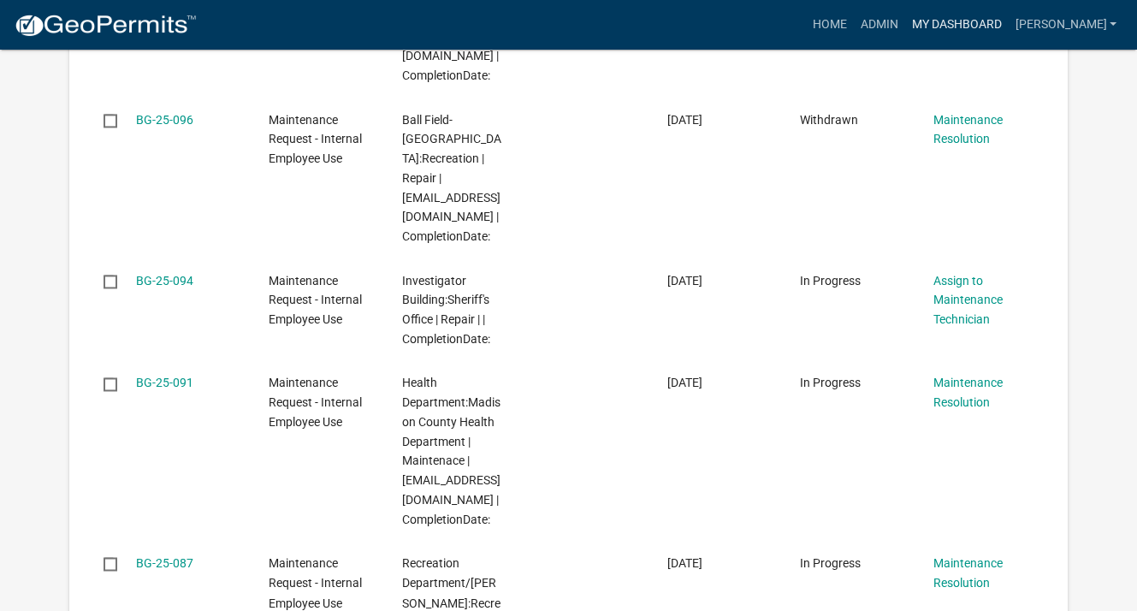
scroll to position [2225, 0]
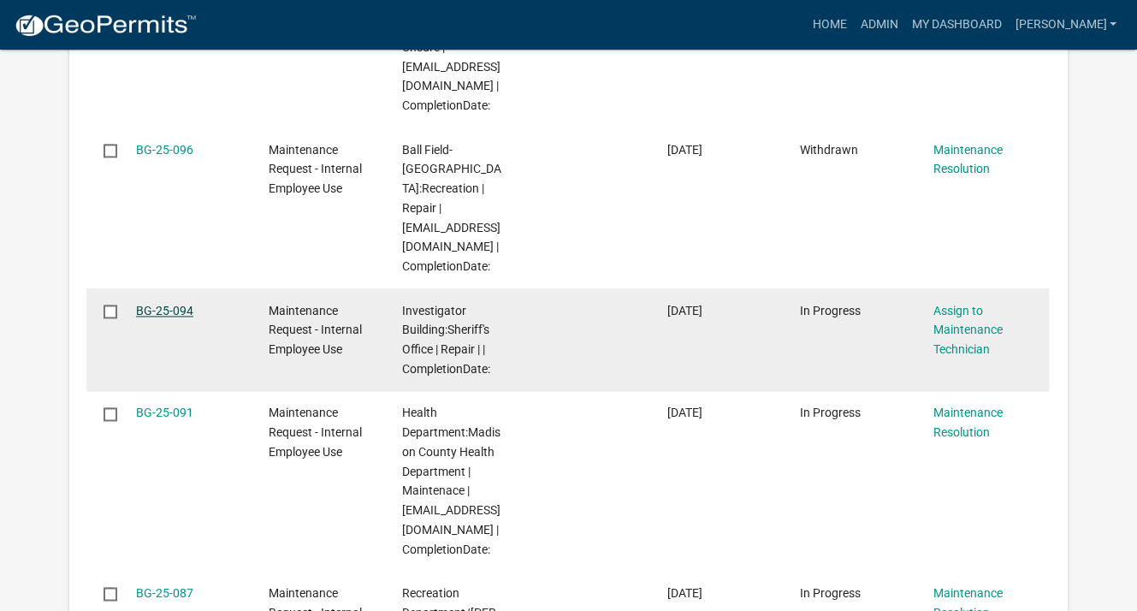
click at [151, 304] on link "BG-25-094" at bounding box center [164, 311] width 57 height 14
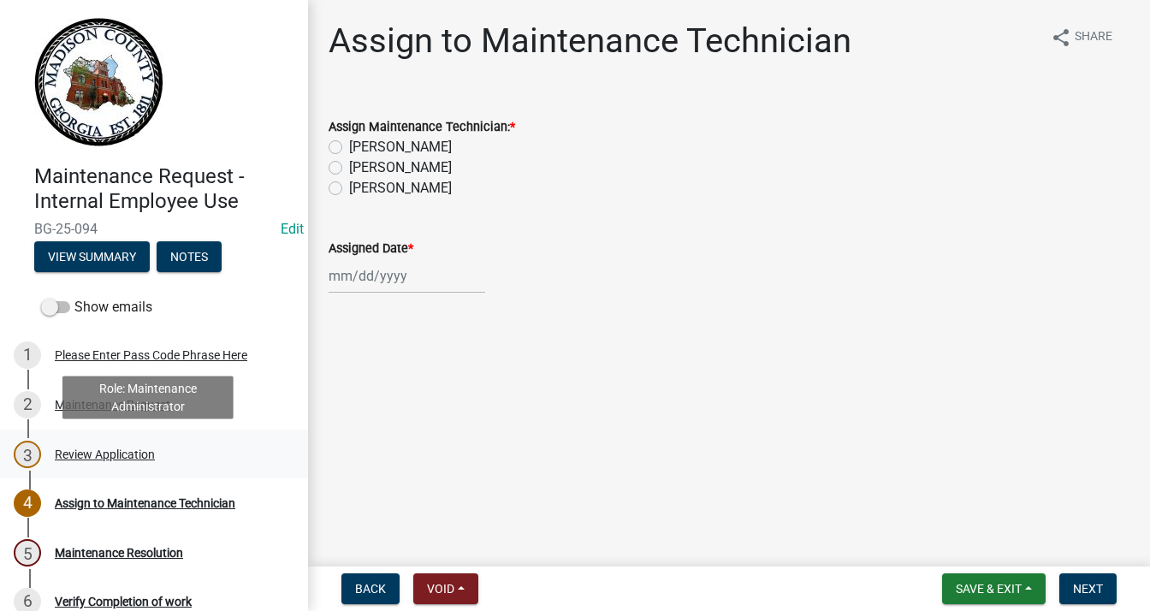
click at [113, 457] on div "Review Application" at bounding box center [105, 454] width 100 height 12
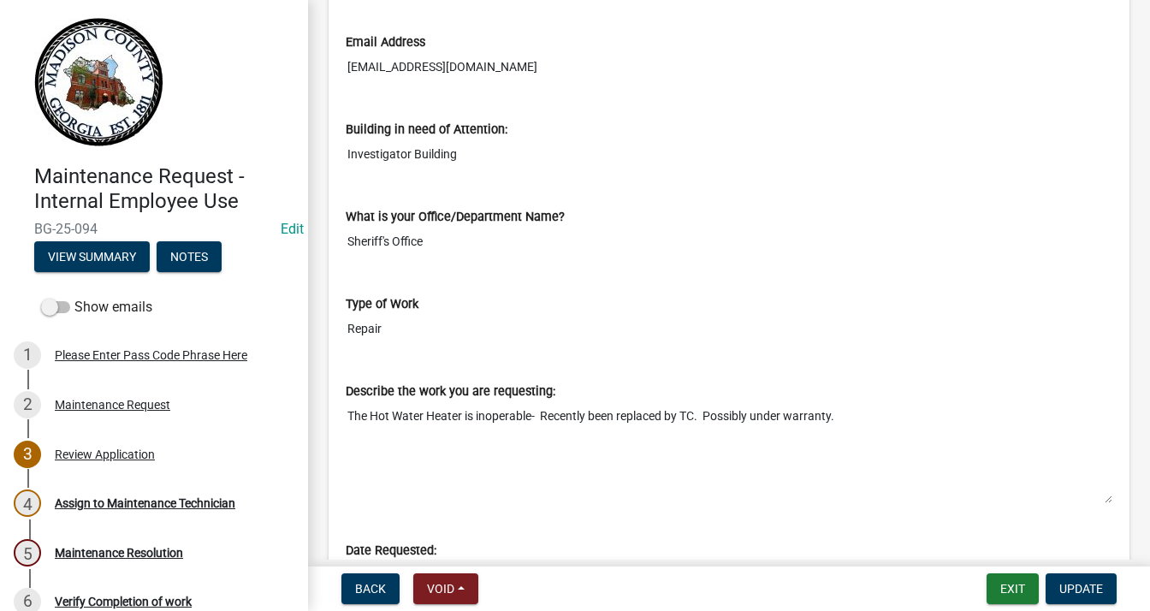
scroll to position [685, 0]
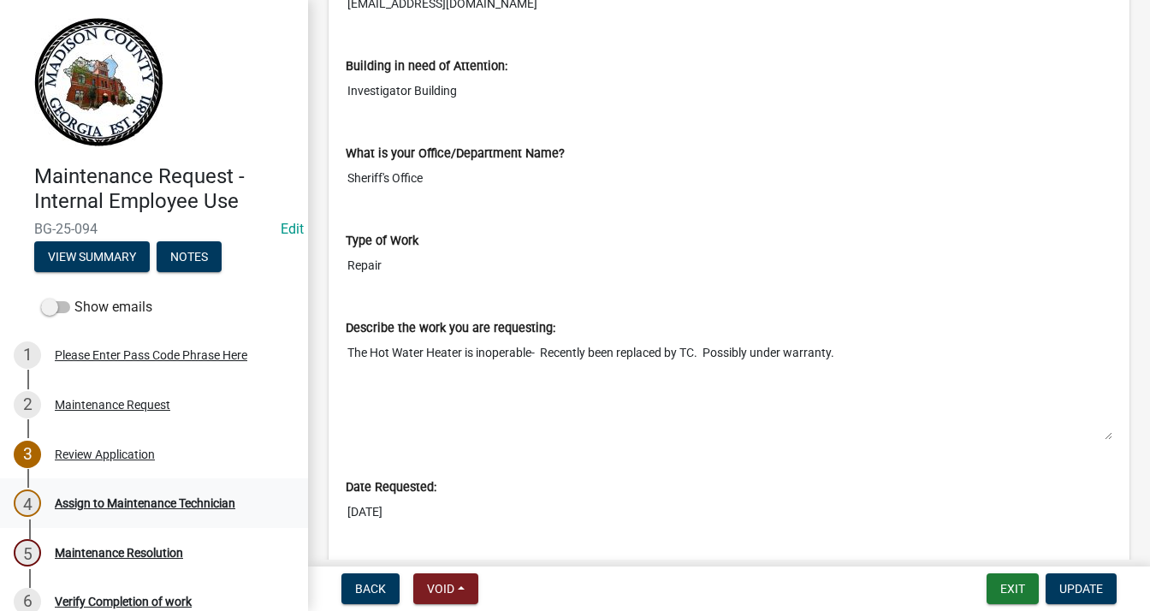
click at [105, 501] on div "Assign to Maintenance Technician" at bounding box center [145, 503] width 181 height 12
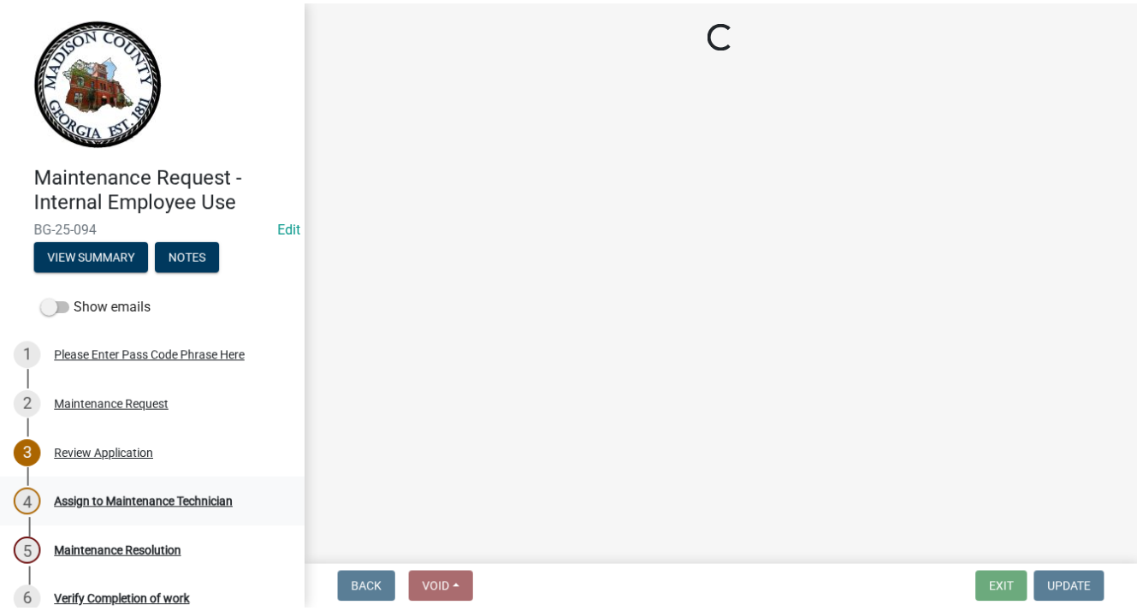
scroll to position [0, 0]
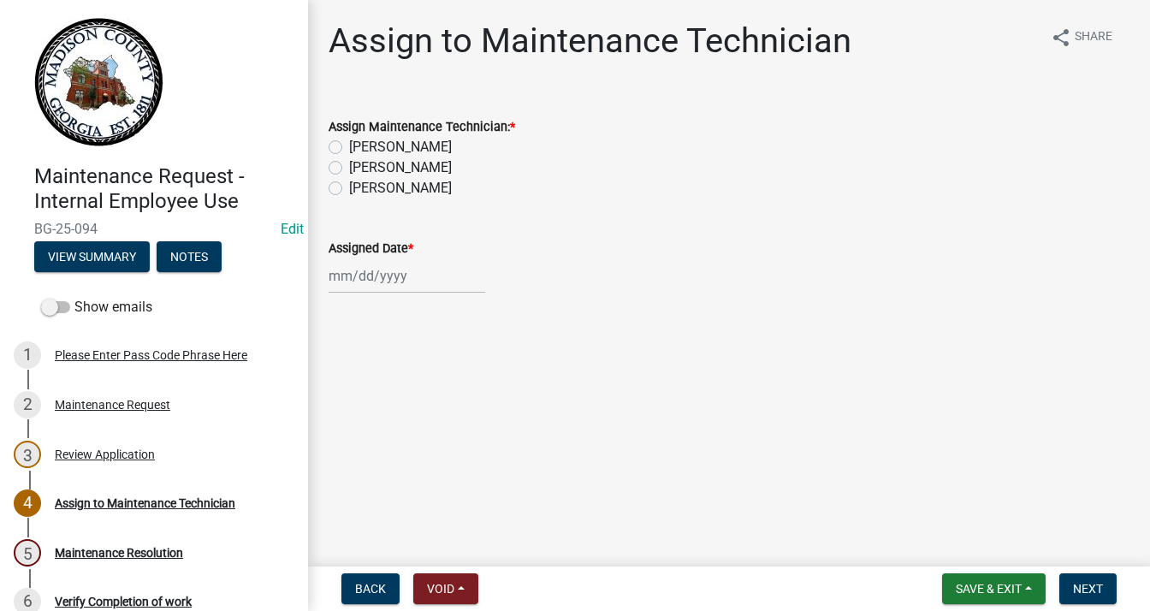
click at [349, 182] on label "[PERSON_NAME]" at bounding box center [400, 188] width 103 height 21
click at [349, 182] on input "[PERSON_NAME]" at bounding box center [354, 183] width 11 height 11
radio input "true"
click at [351, 288] on div at bounding box center [407, 275] width 157 height 35
select select "9"
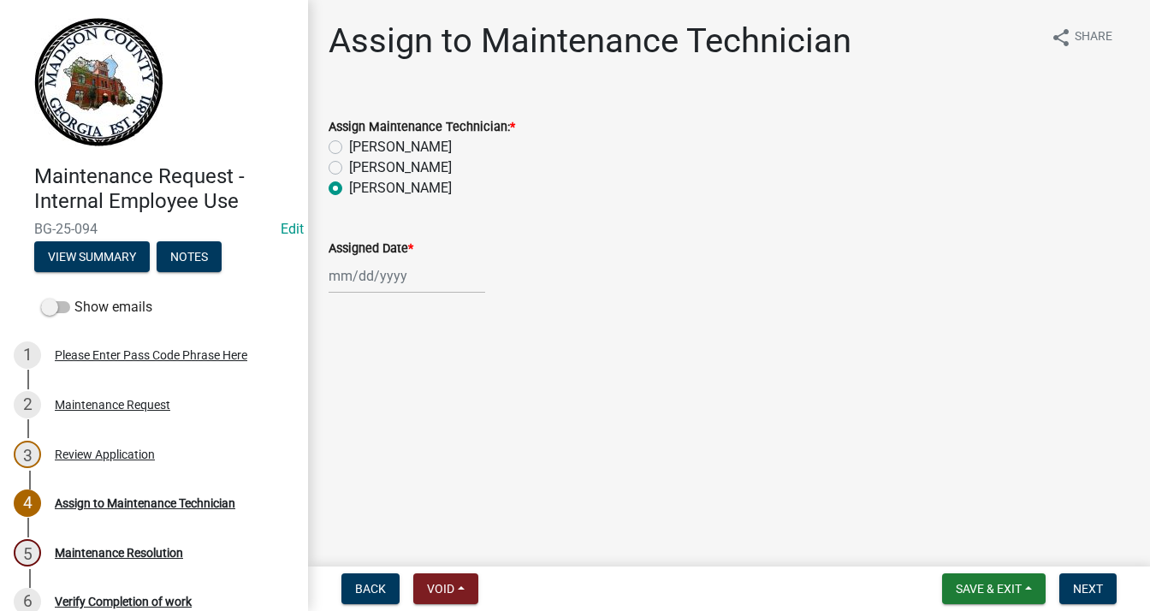
select select "2025"
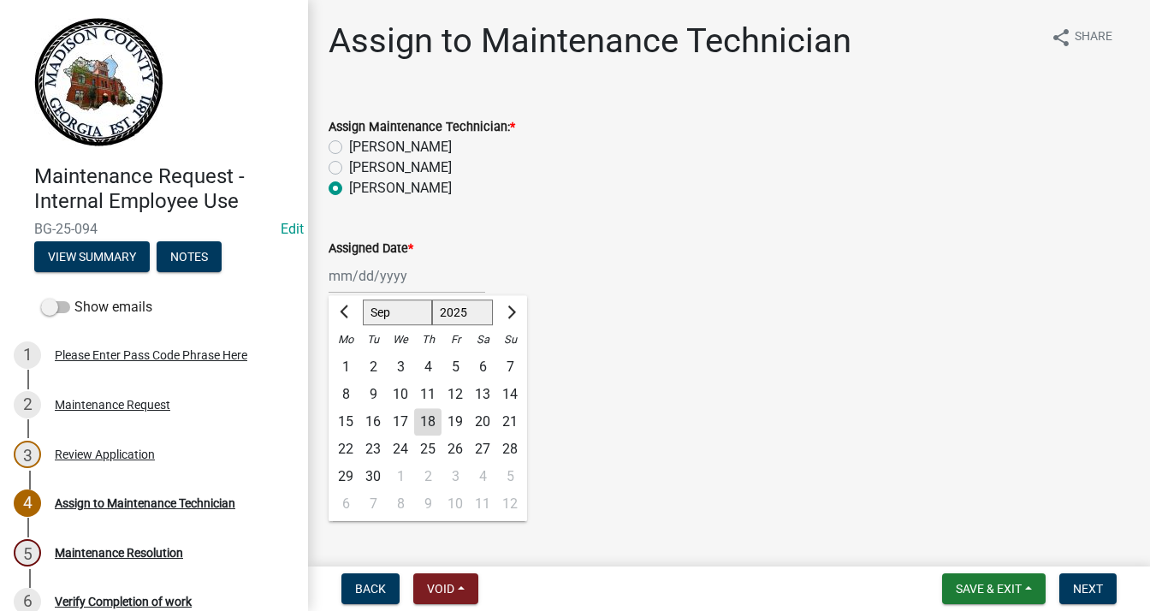
click at [426, 421] on div "18" at bounding box center [427, 421] width 27 height 27
type input "[DATE]"
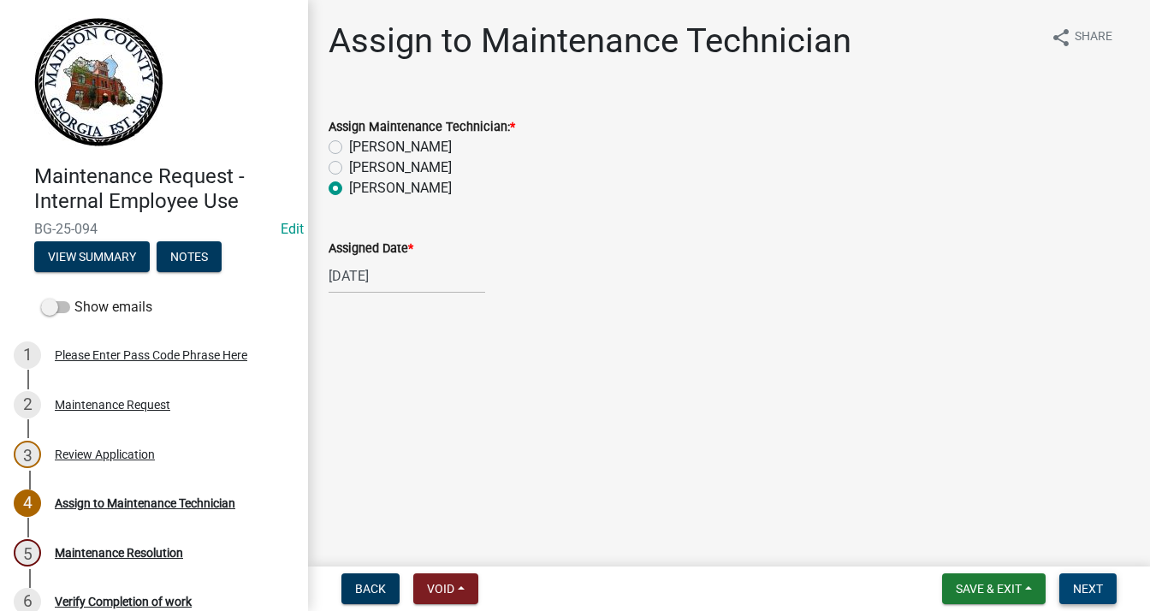
click at [1102, 579] on button "Next" at bounding box center [1088, 588] width 57 height 31
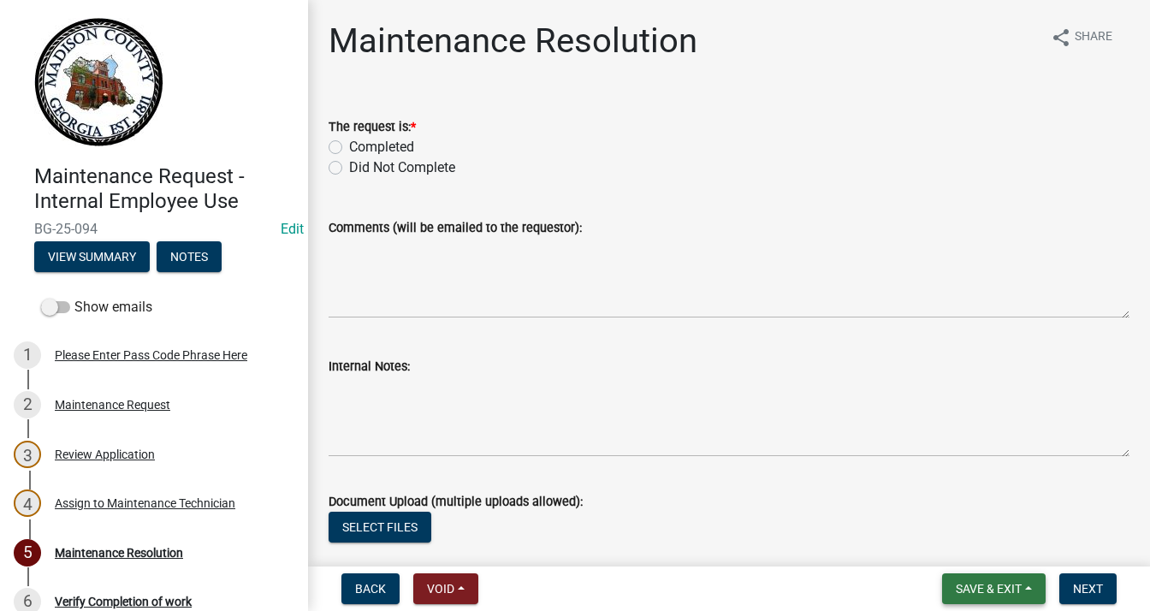
click at [971, 586] on span "Save & Exit" at bounding box center [989, 589] width 66 height 14
click at [963, 545] on button "Save & Exit" at bounding box center [977, 544] width 137 height 41
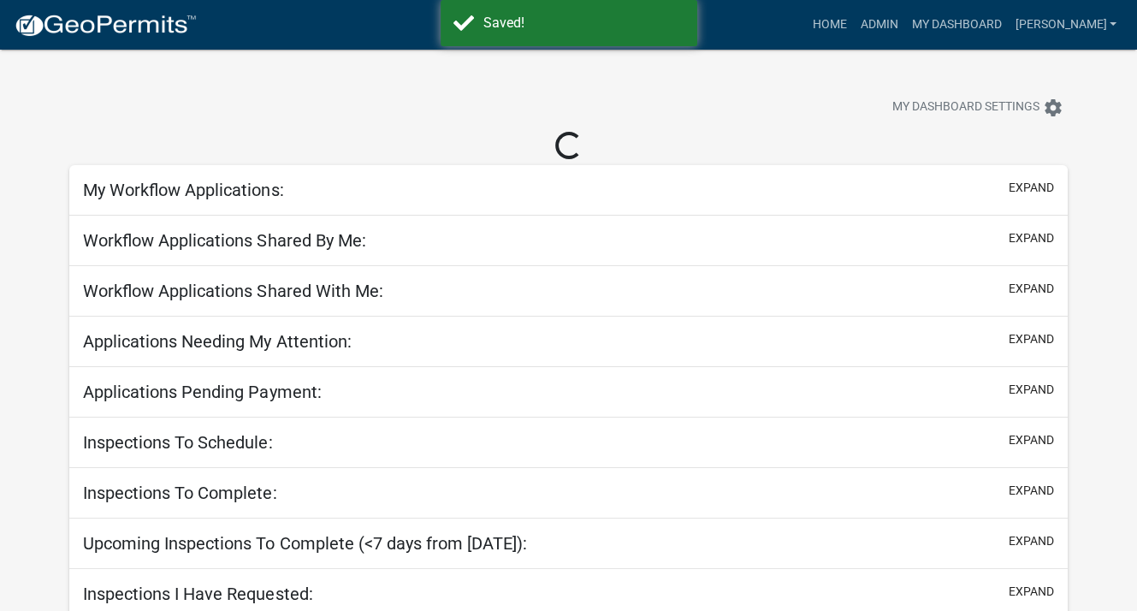
select select "3: 100"
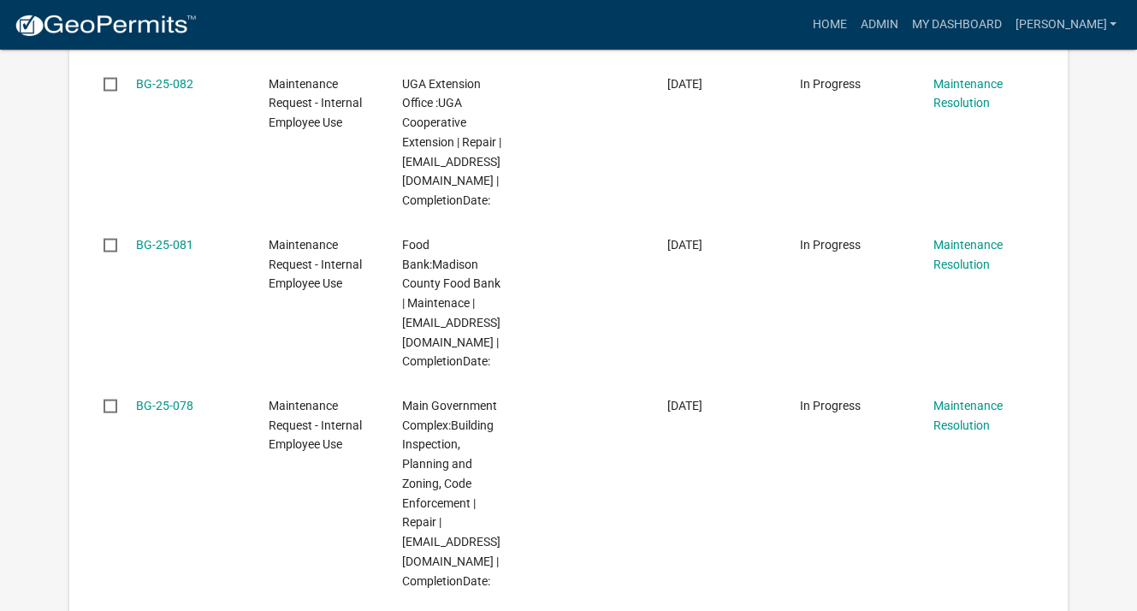
scroll to position [3167, 0]
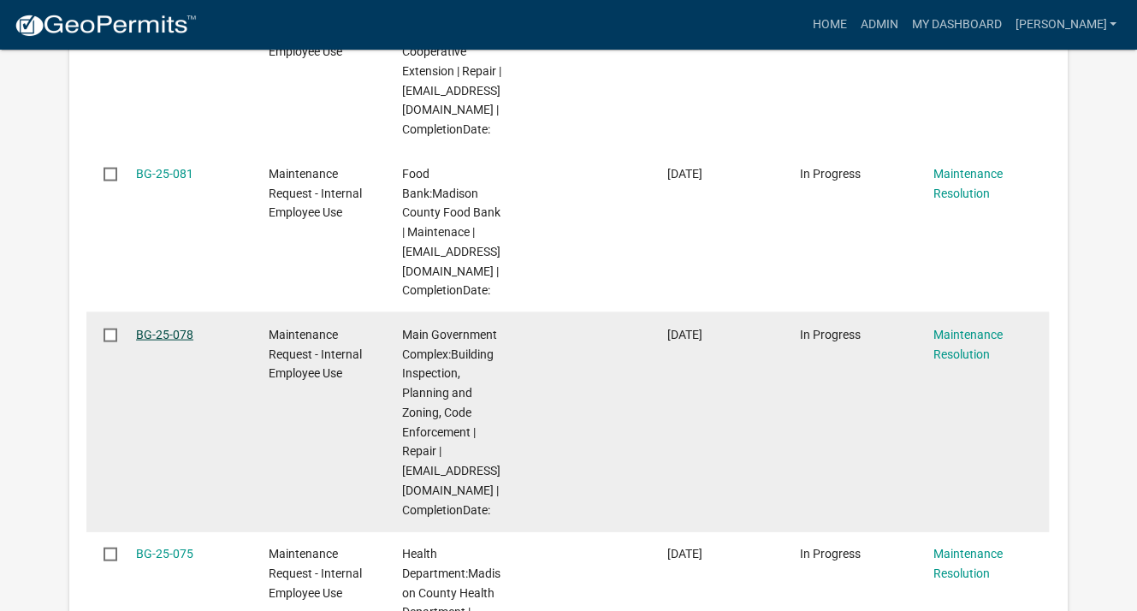
click at [163, 334] on link "BG-25-078" at bounding box center [164, 335] width 57 height 14
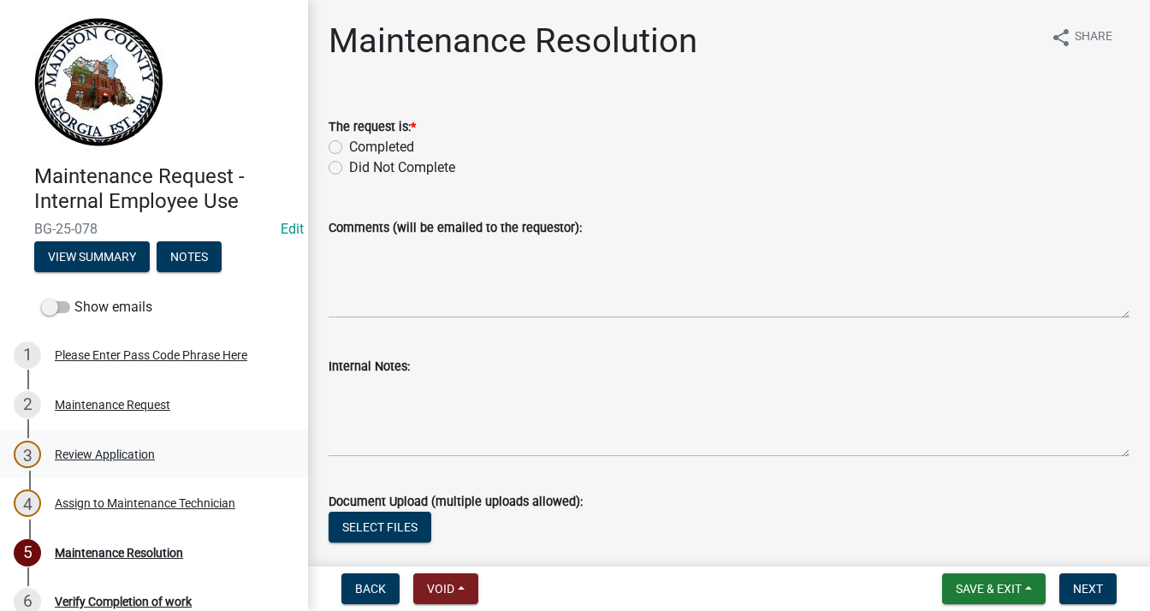
click at [89, 457] on div "Review Application" at bounding box center [105, 454] width 100 height 12
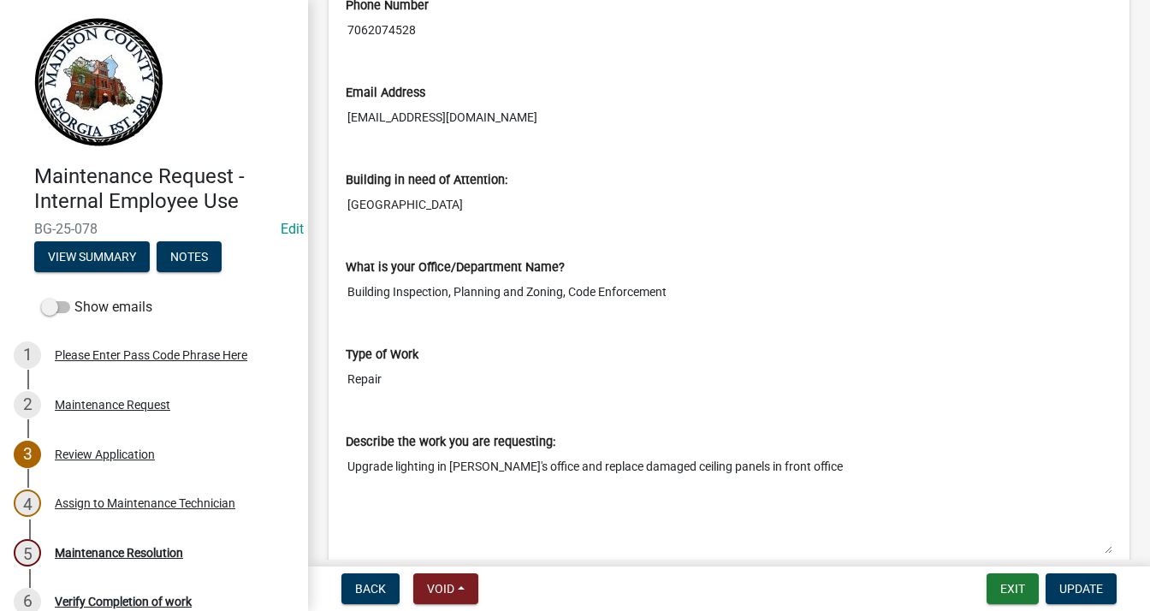
scroll to position [599, 0]
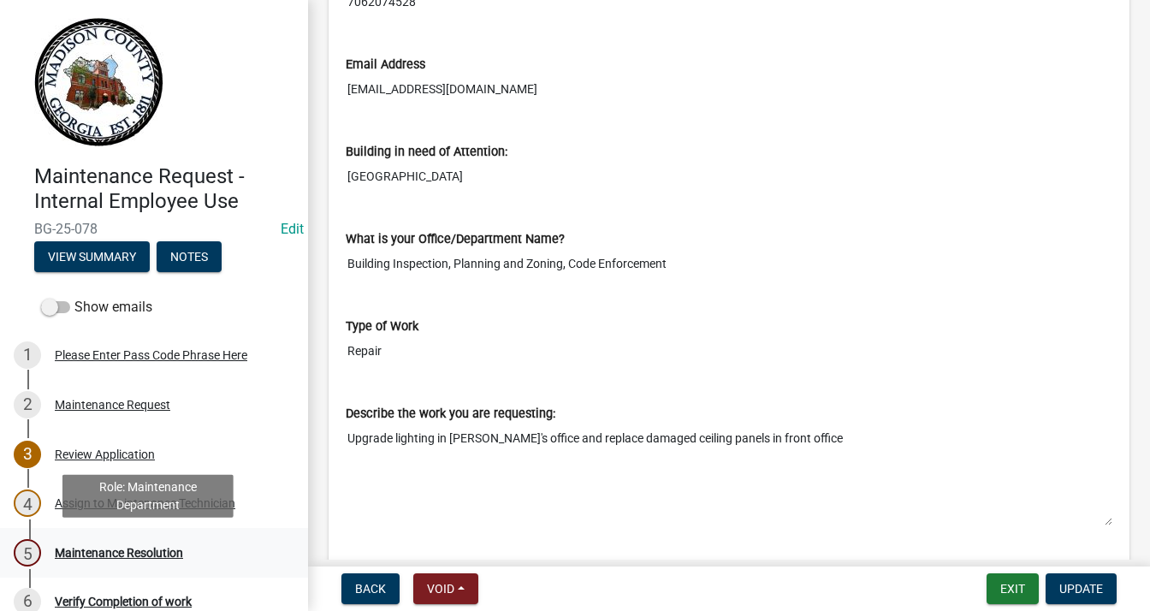
click at [141, 549] on div "Maintenance Resolution" at bounding box center [119, 553] width 128 height 12
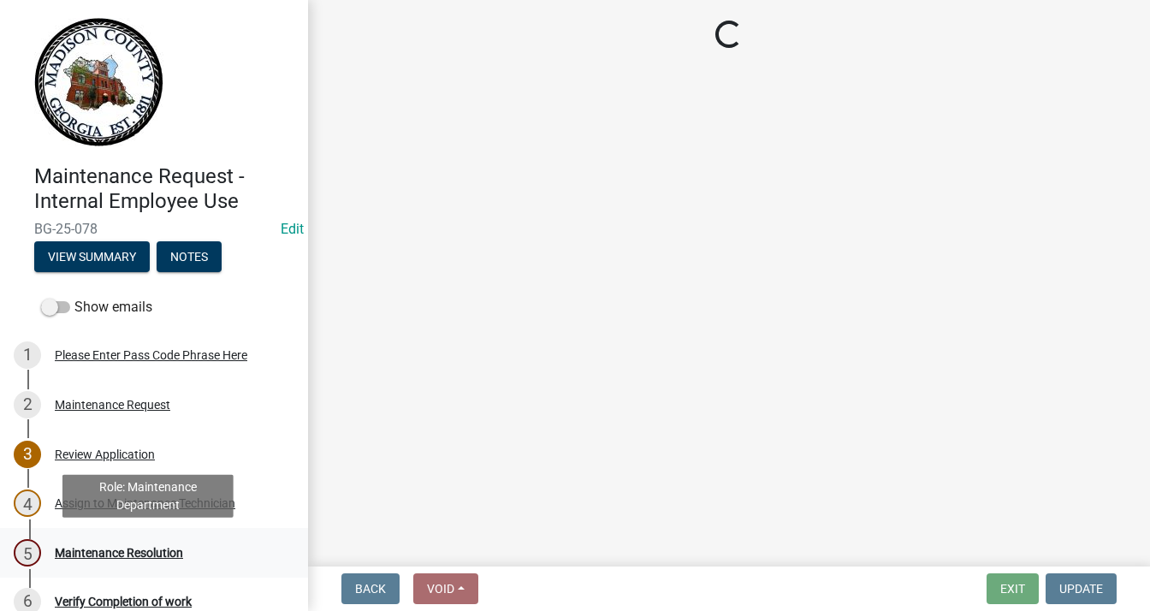
scroll to position [0, 0]
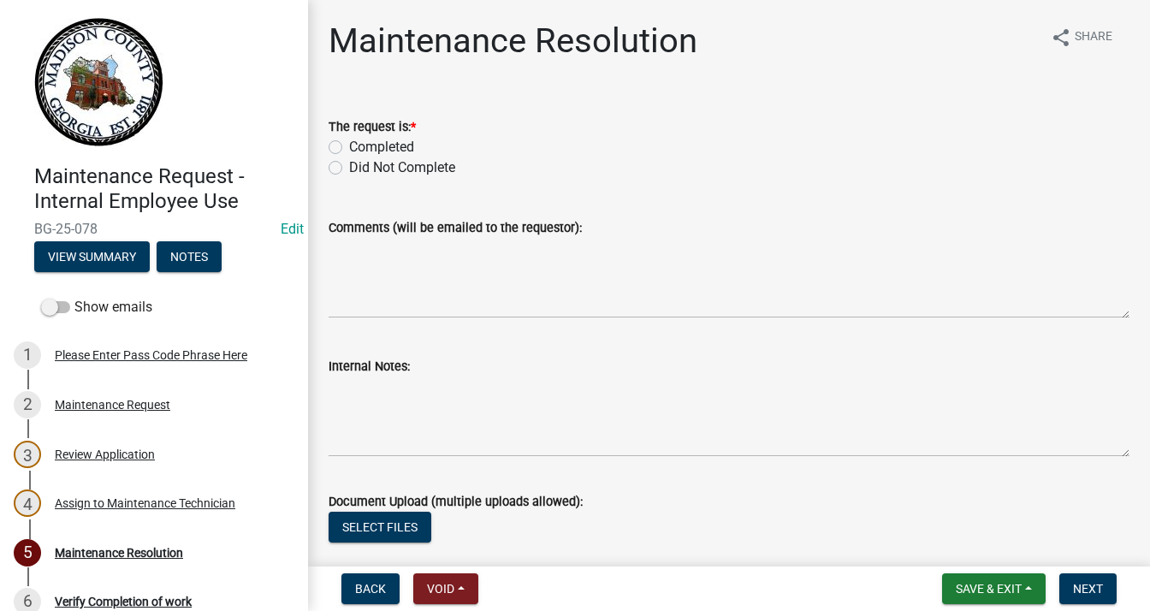
click at [349, 144] on label "Completed" at bounding box center [381, 147] width 65 height 21
click at [349, 144] on input "Completed" at bounding box center [354, 142] width 11 height 11
radio input "true"
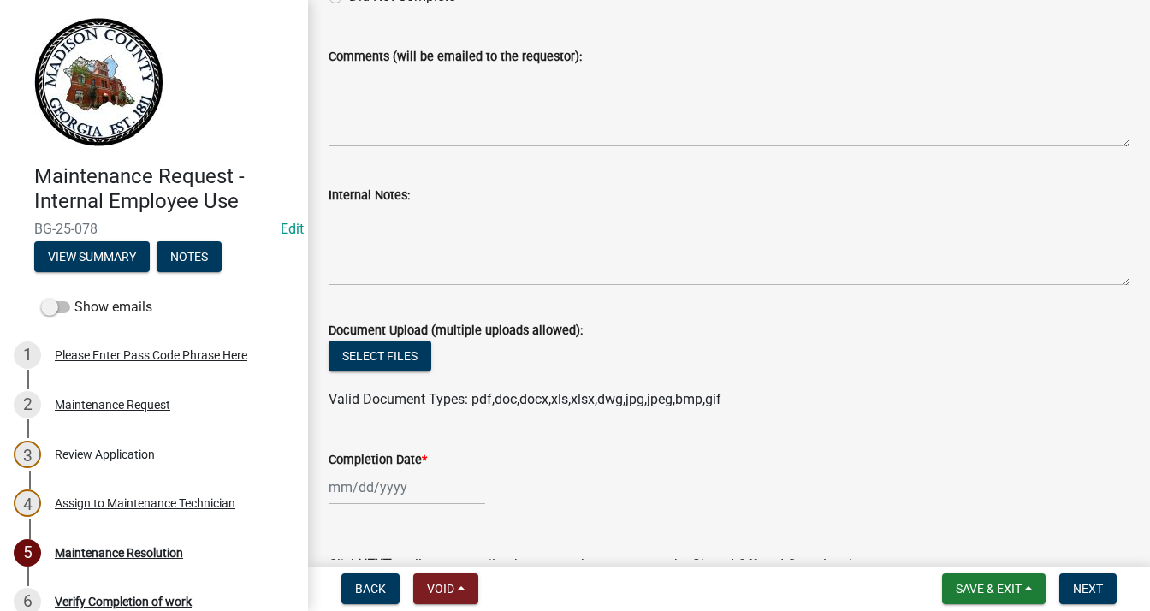
scroll to position [257, 0]
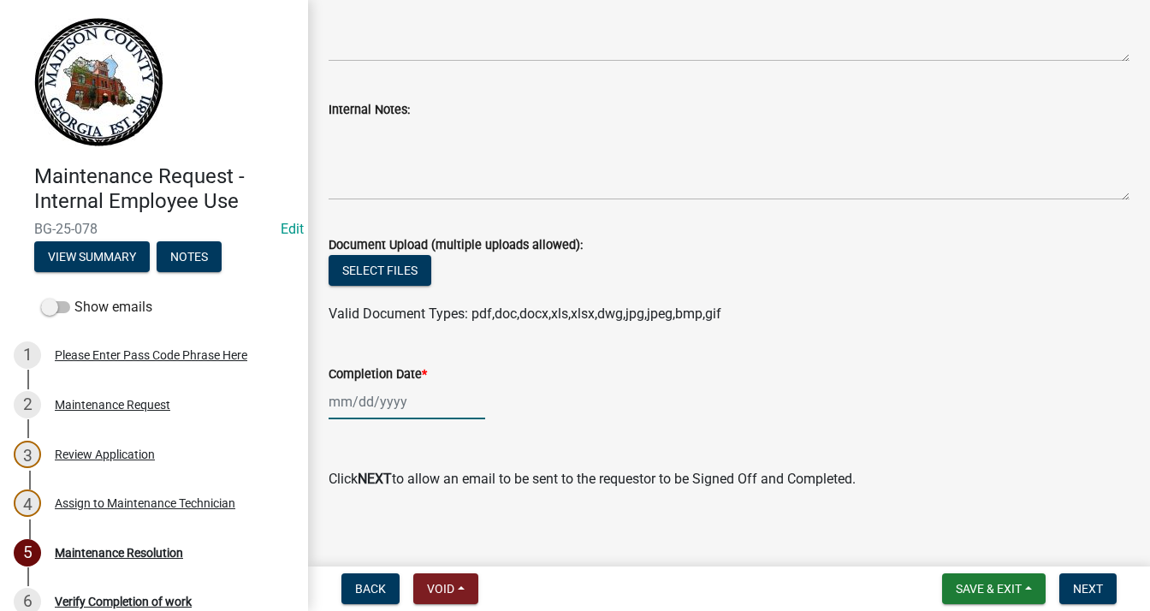
click at [375, 396] on div at bounding box center [407, 401] width 157 height 35
select select "9"
select select "2025"
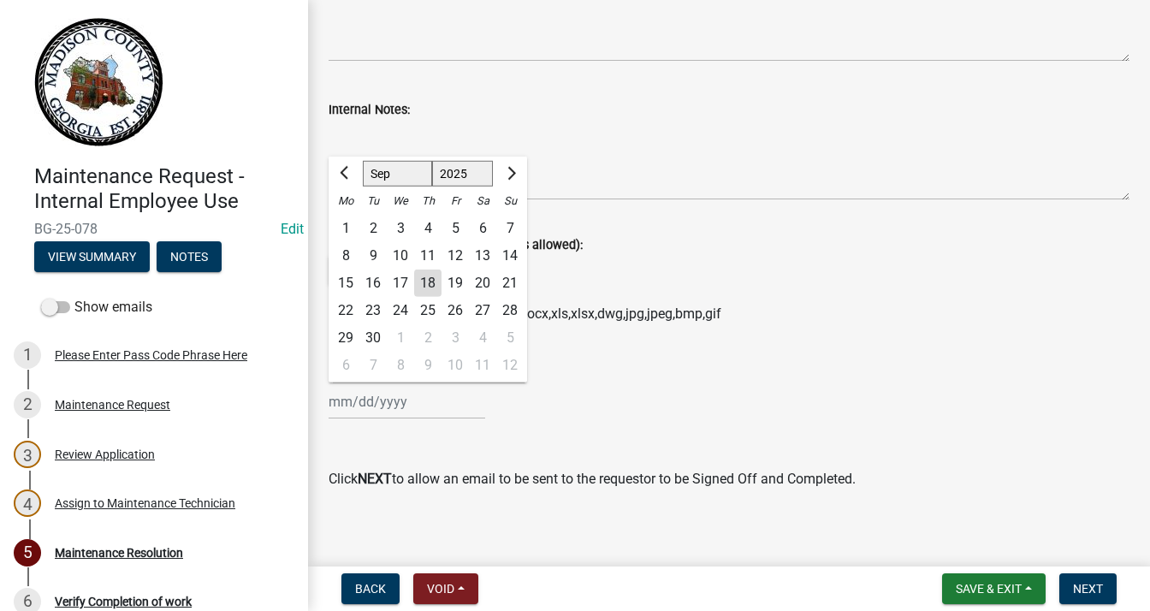
click at [377, 288] on div "16" at bounding box center [372, 283] width 27 height 27
type input "[DATE]"
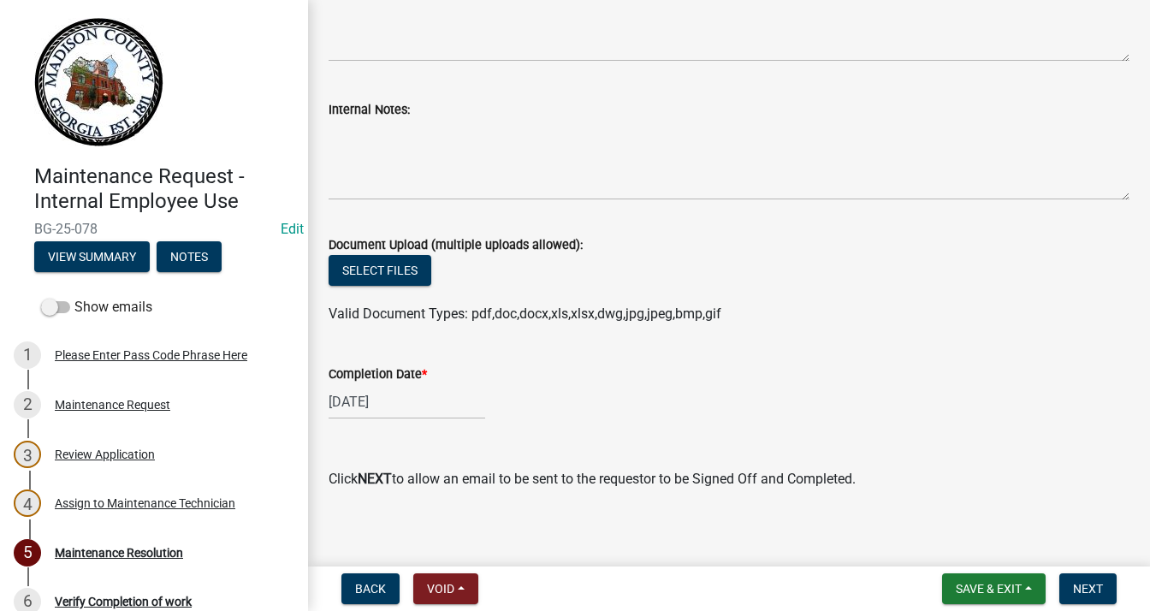
scroll to position [86, 0]
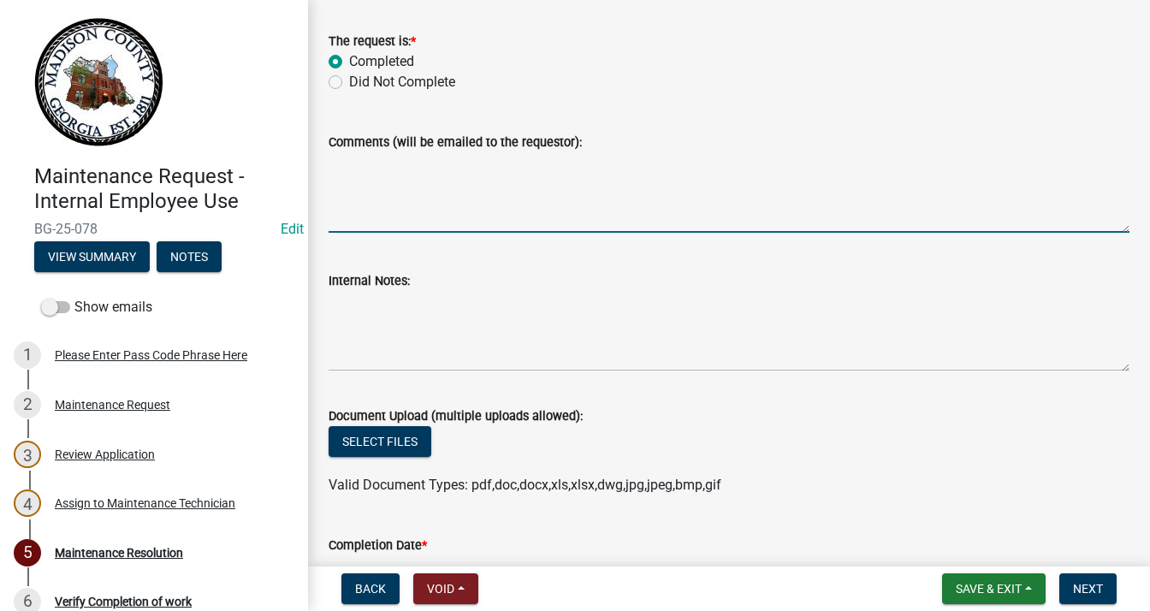
click at [407, 155] on textarea "Comments (will be emailed to the requestor):" at bounding box center [729, 192] width 801 height 80
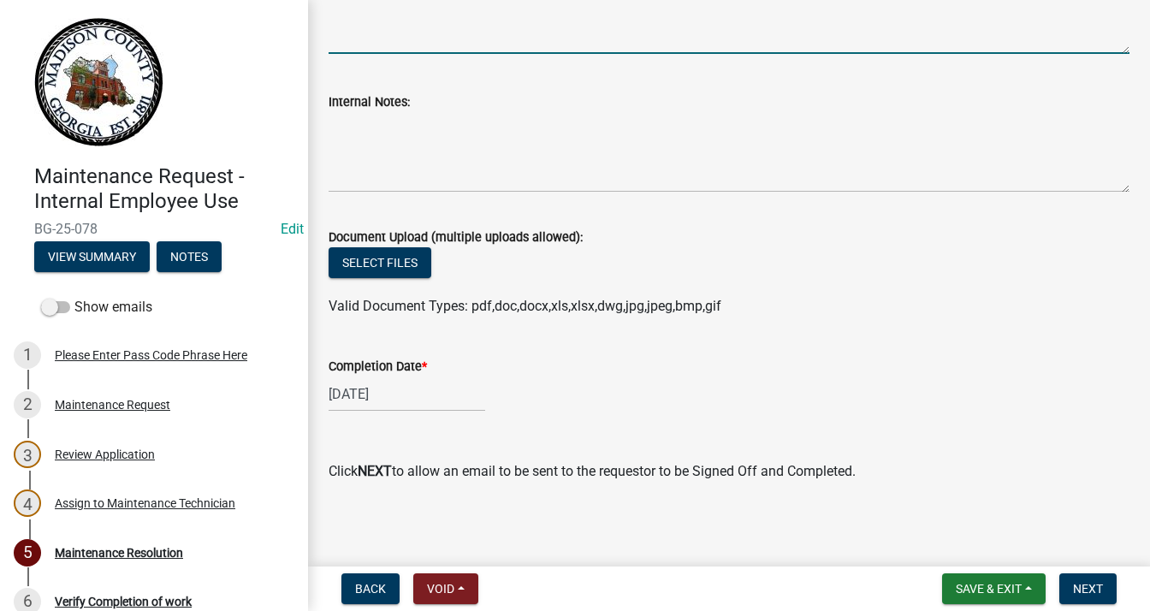
scroll to position [267, 0]
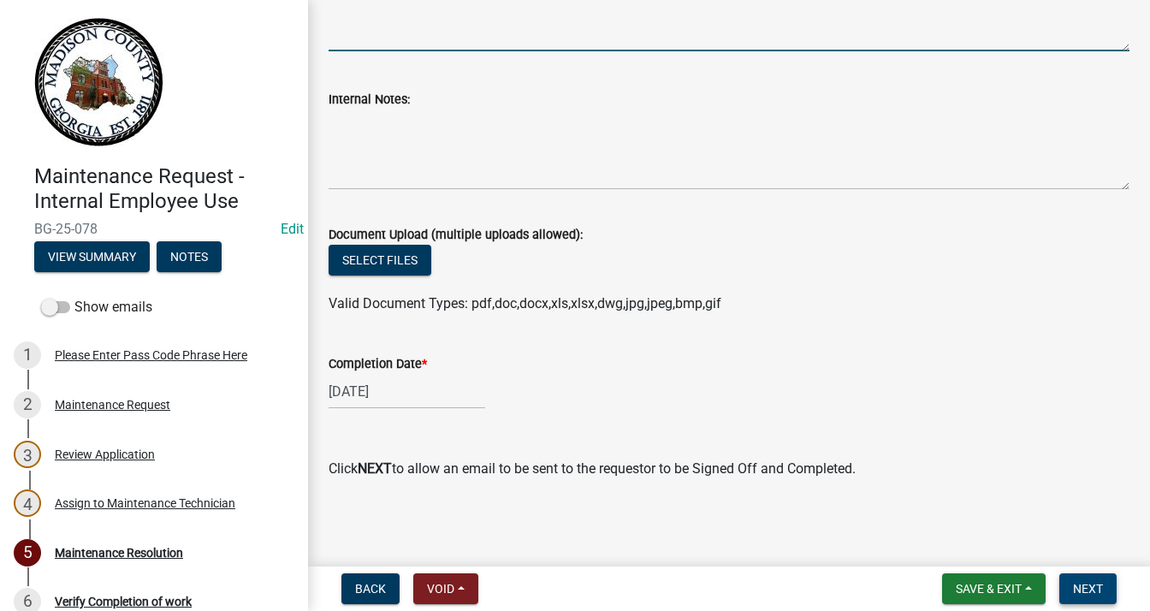
type textarea "Replace fixtures with panels (5), set to 50watt, 5000k"
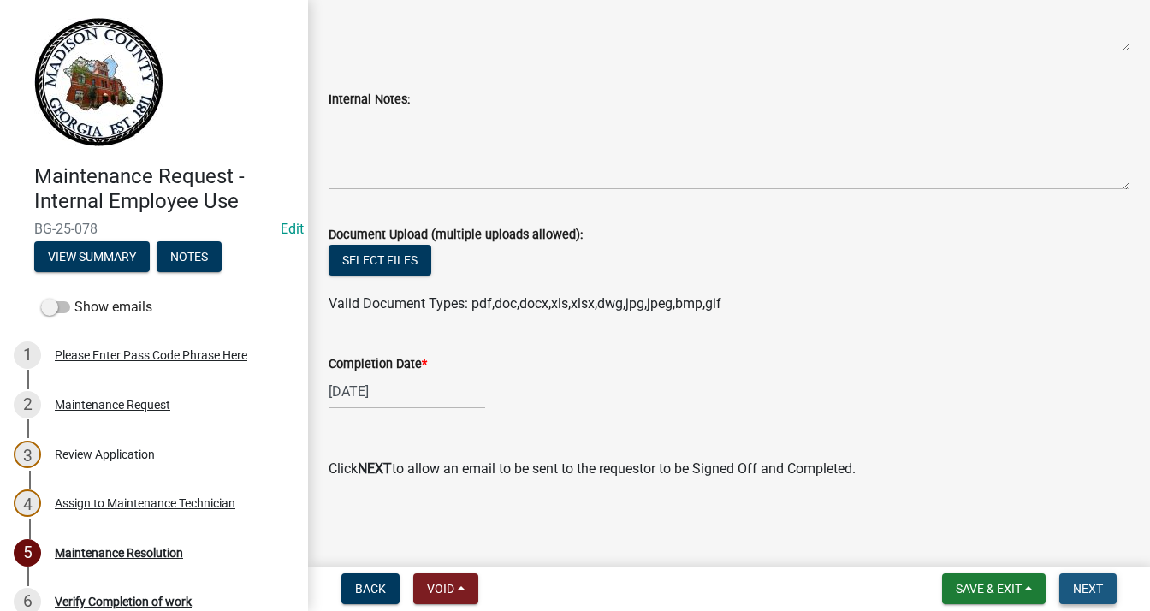
click at [1076, 591] on span "Next" at bounding box center [1088, 589] width 30 height 14
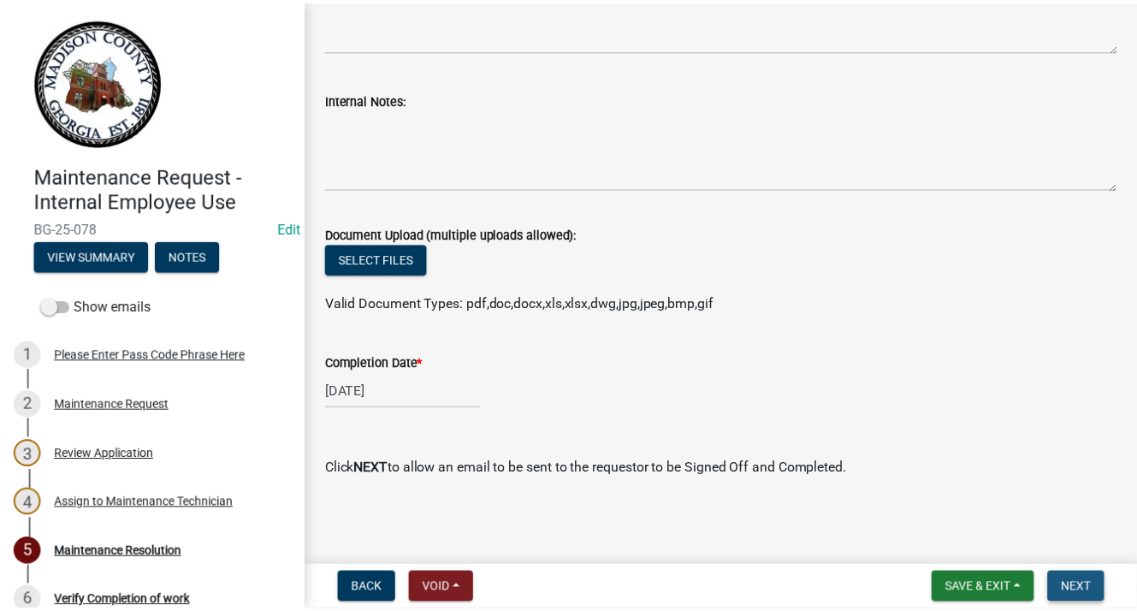
scroll to position [0, 0]
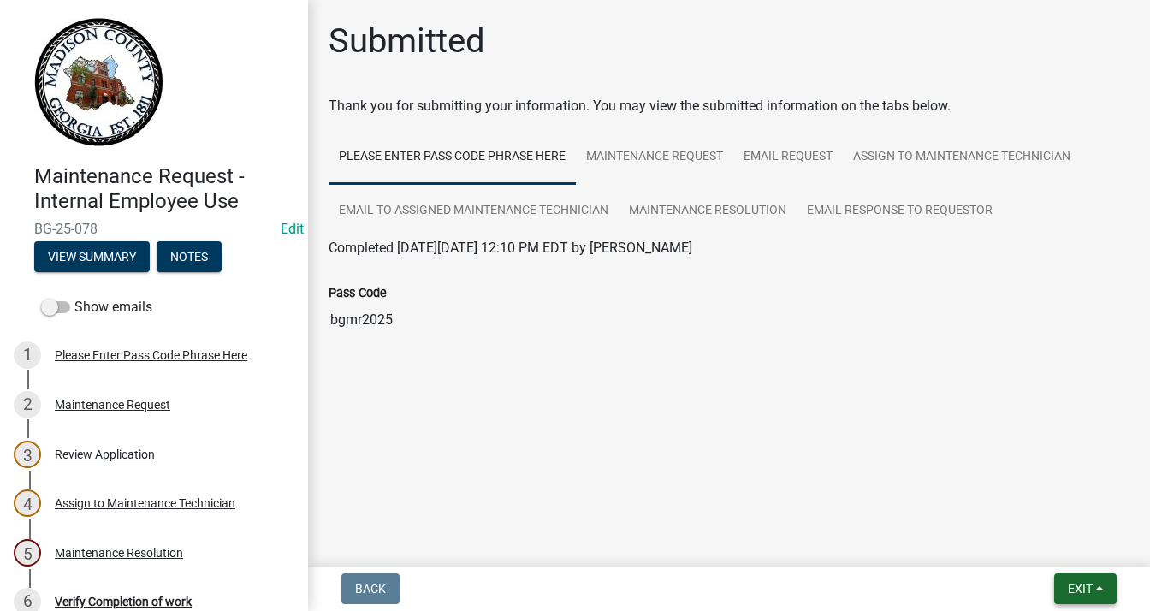
click at [1079, 582] on span "Exit" at bounding box center [1080, 589] width 25 height 14
click at [1048, 542] on button "Save & Exit" at bounding box center [1049, 544] width 137 height 41
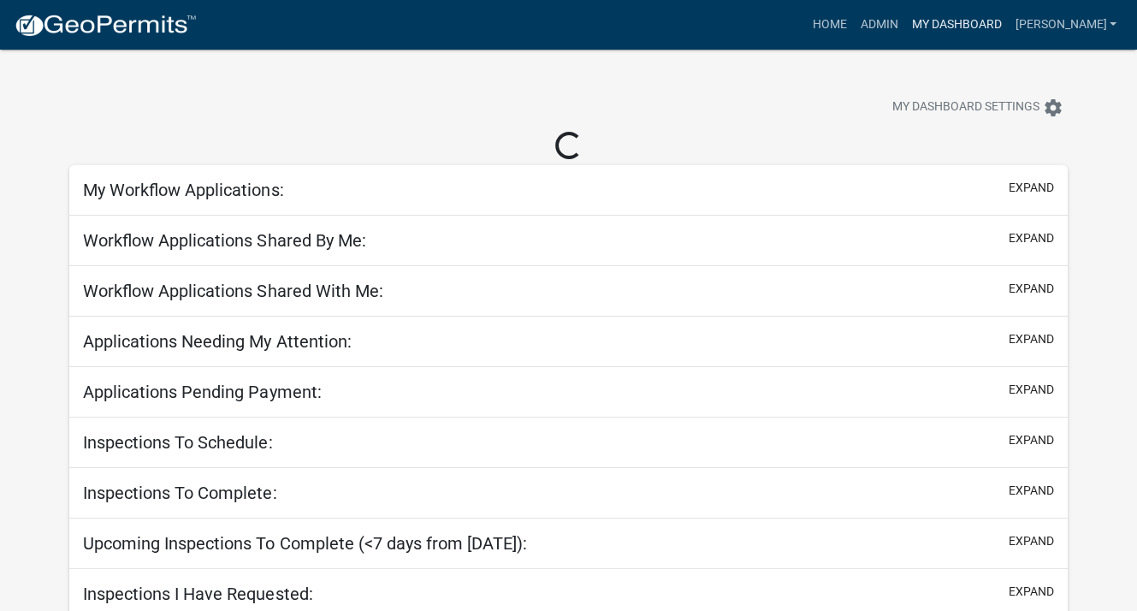
click at [959, 16] on link "My Dashboard" at bounding box center [957, 25] width 104 height 33
select select "3: 100"
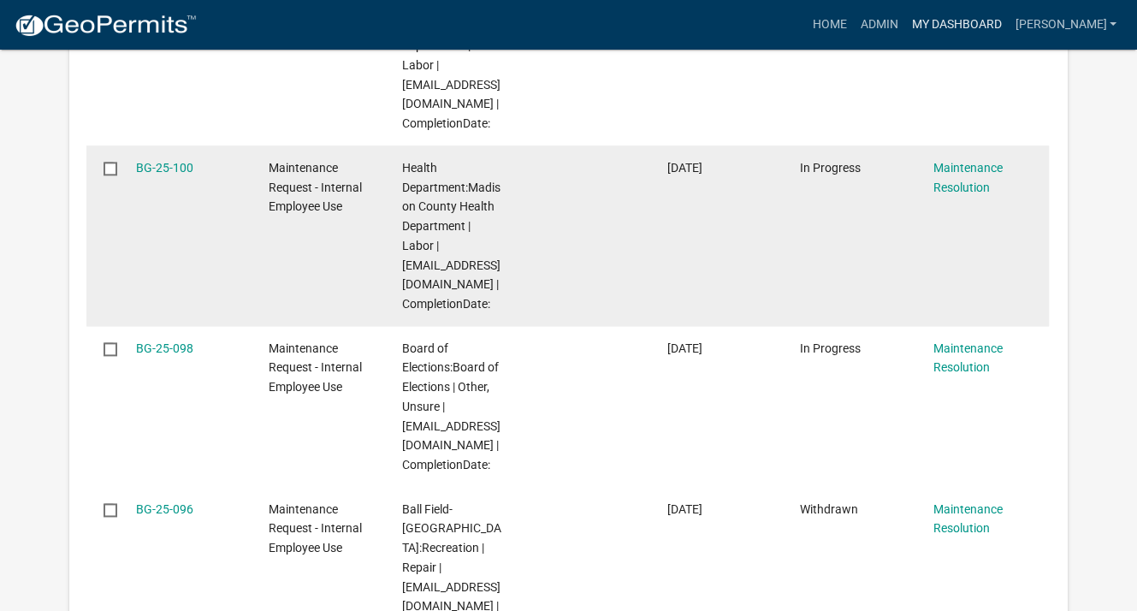
scroll to position [2140, 0]
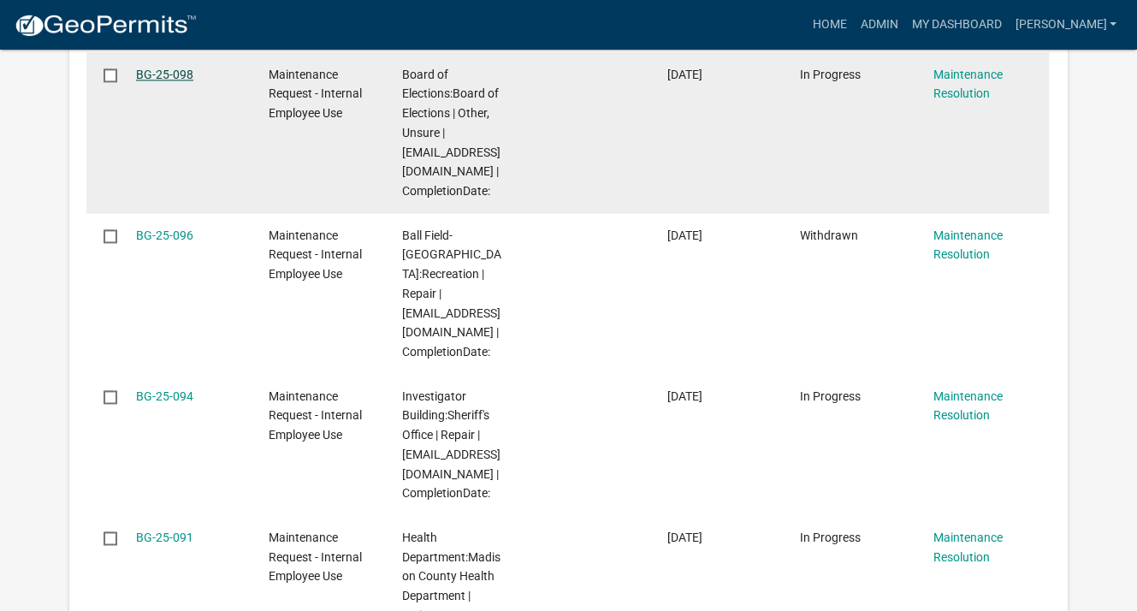
click at [161, 71] on link "BG-25-098" at bounding box center [164, 75] width 57 height 14
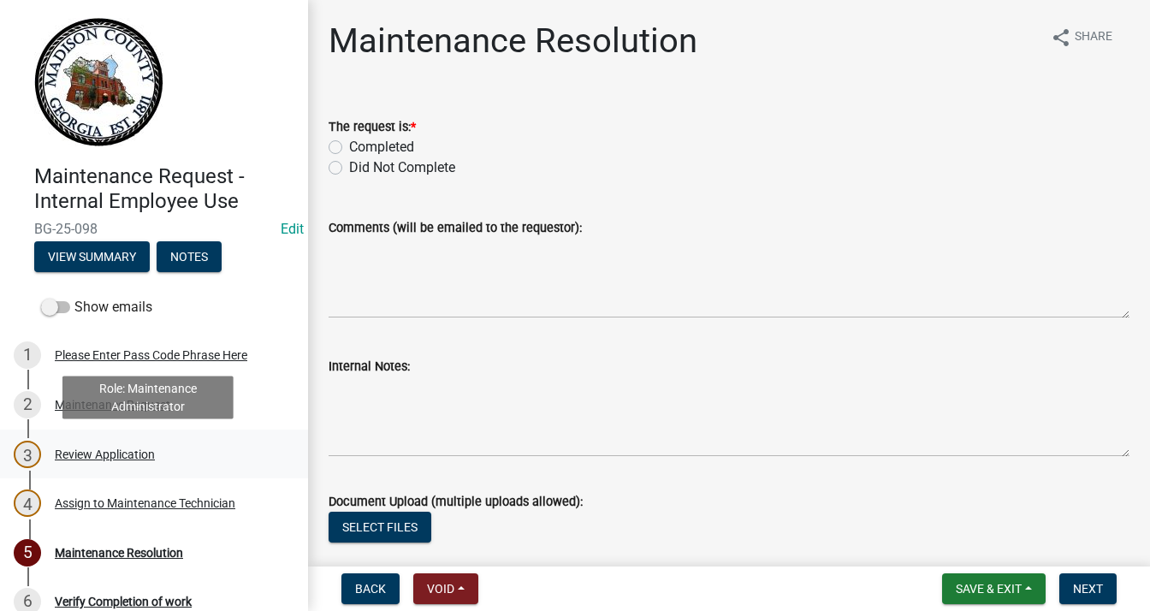
click at [119, 452] on div "Review Application" at bounding box center [105, 454] width 100 height 12
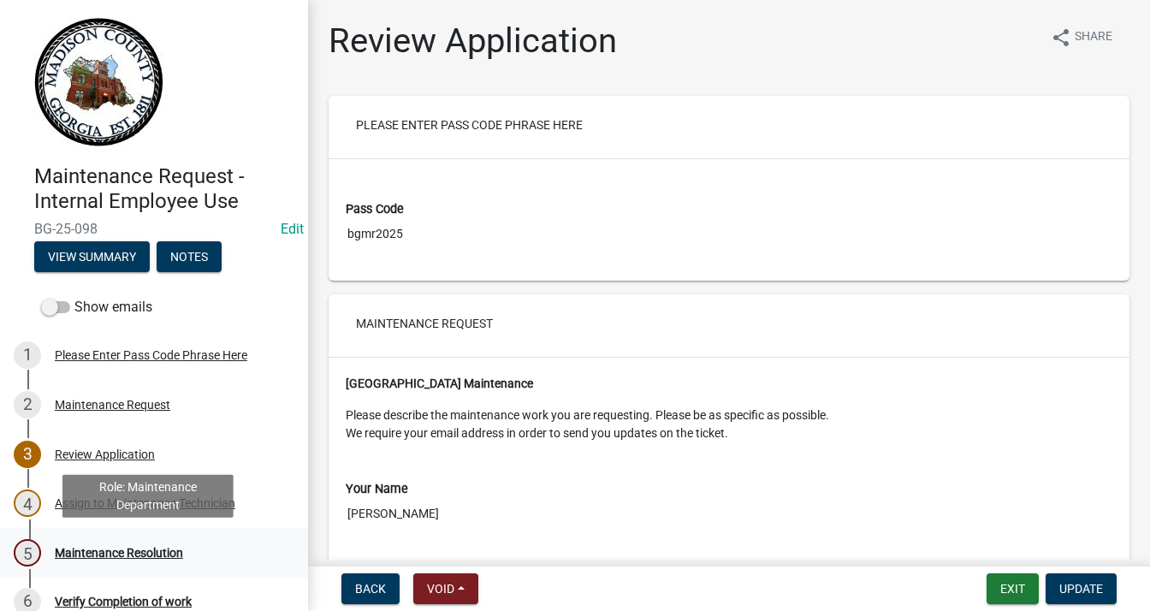
click at [134, 549] on div "Maintenance Resolution" at bounding box center [119, 553] width 128 height 12
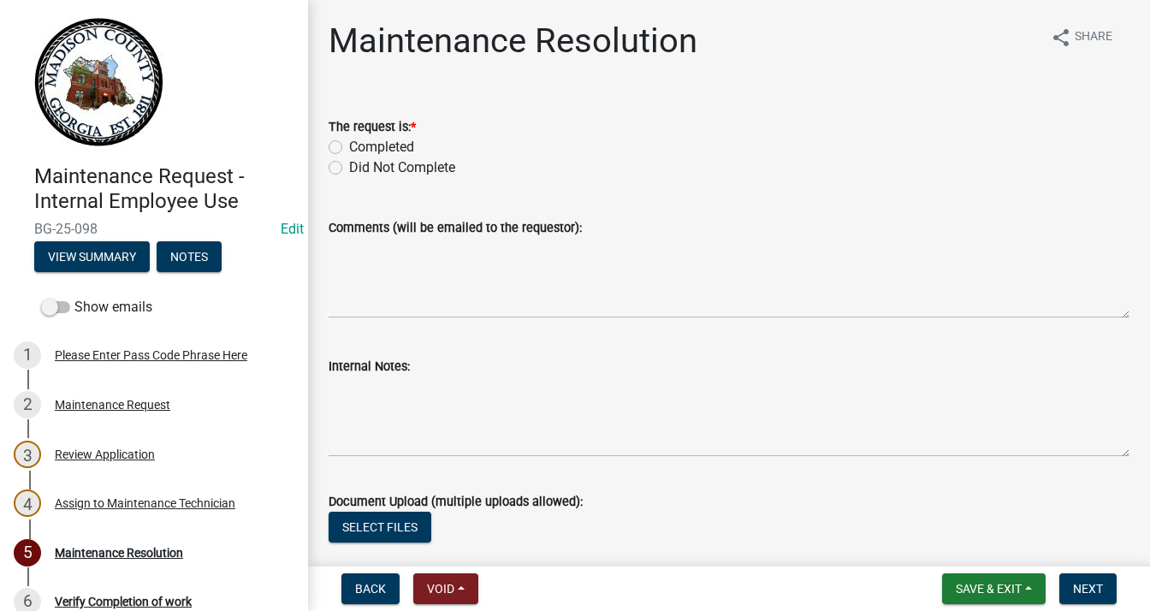
click at [349, 145] on label "Completed" at bounding box center [381, 147] width 65 height 21
click at [349, 145] on input "Completed" at bounding box center [354, 142] width 11 height 11
radio input "true"
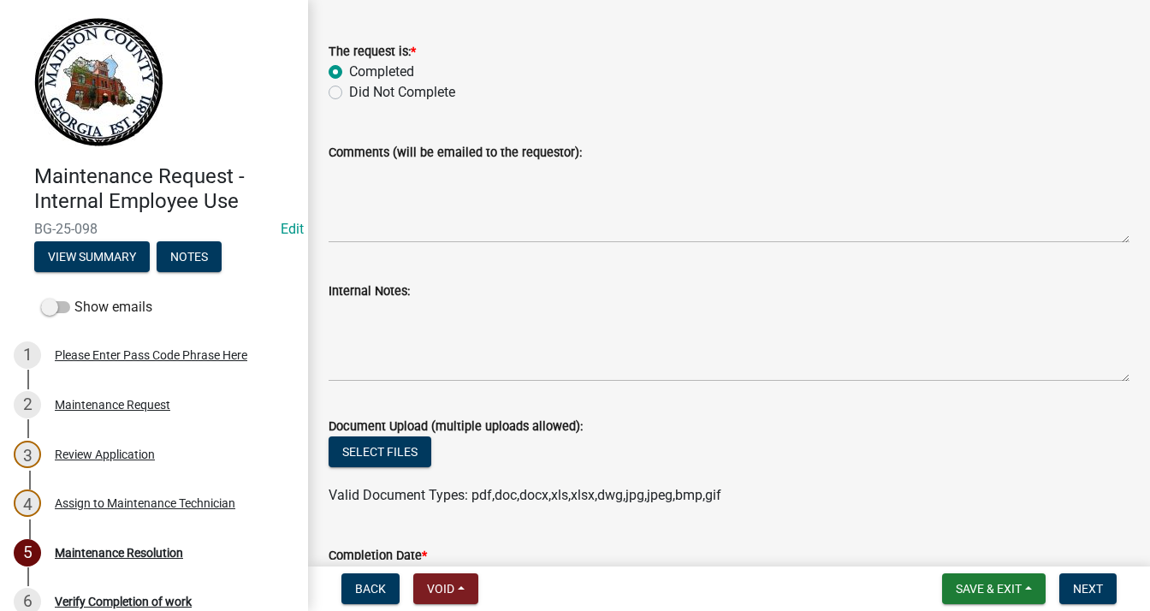
scroll to position [257, 0]
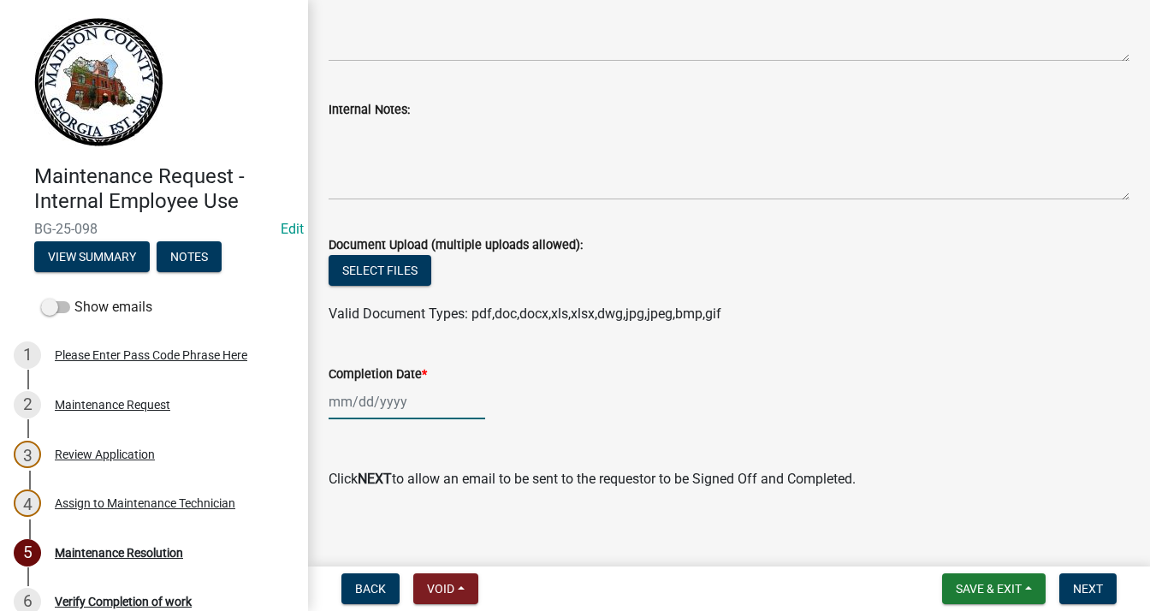
click at [371, 395] on div at bounding box center [407, 401] width 157 height 35
select select "9"
select select "2025"
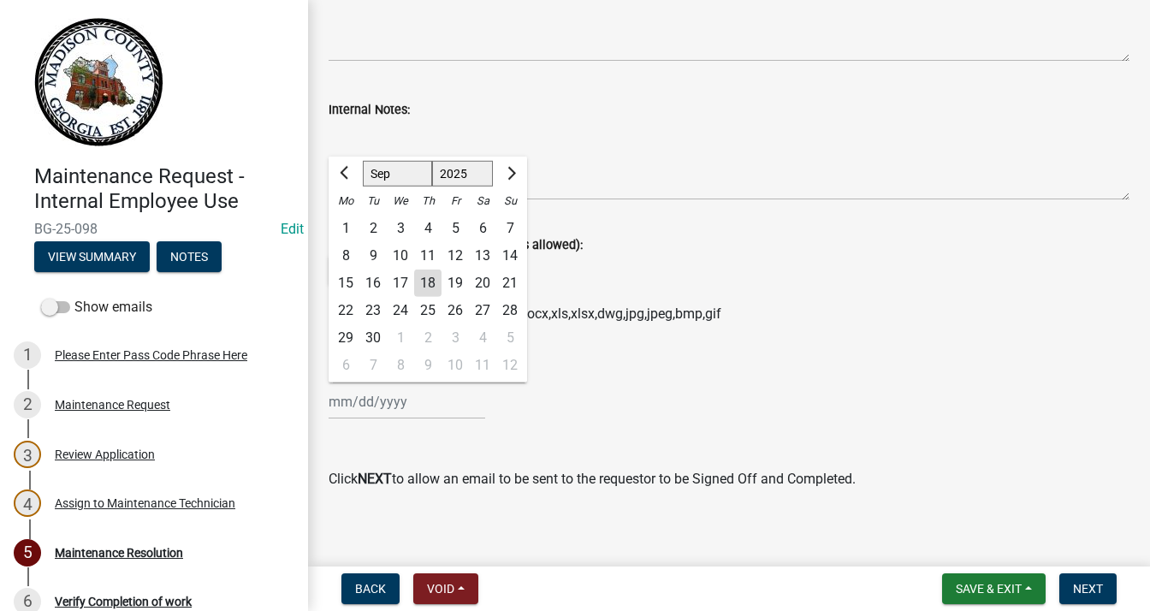
click at [405, 256] on div "10" at bounding box center [400, 255] width 27 height 27
type input "[DATE]"
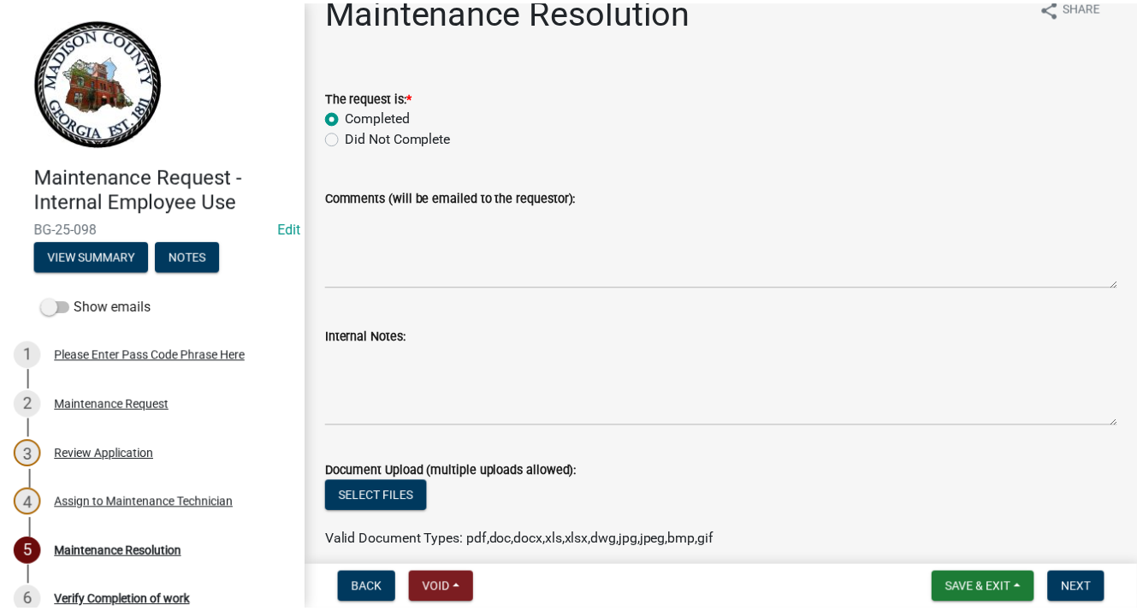
scroll to position [0, 0]
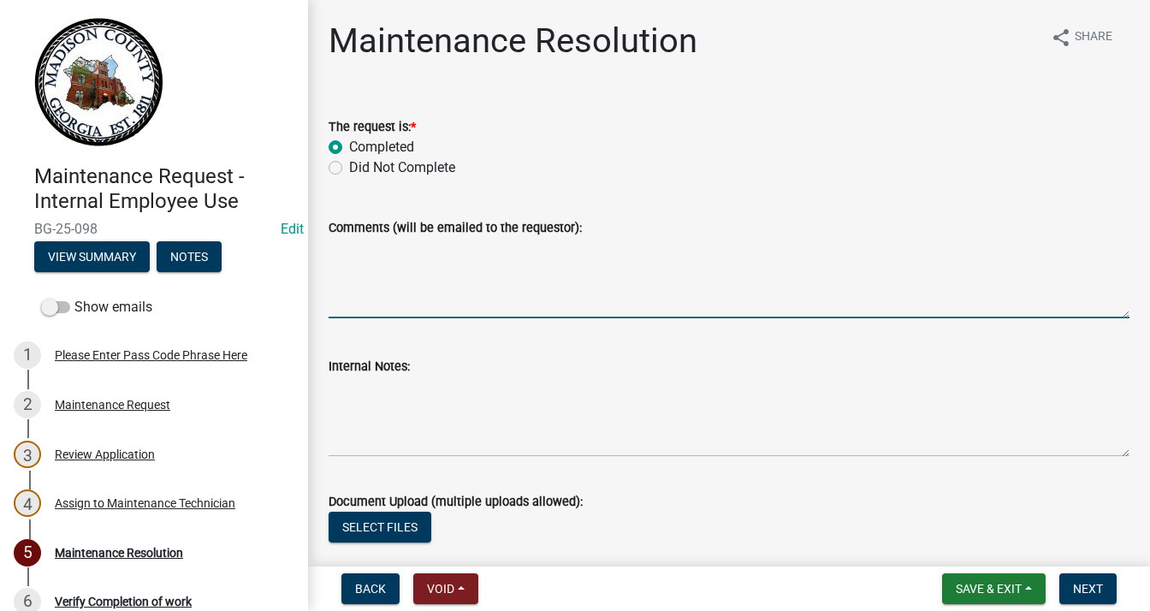
click at [411, 252] on textarea "Comments (will be emailed to the requestor):" at bounding box center [729, 278] width 801 height 80
type textarea "Delivered"
click at [1075, 582] on span "Next" at bounding box center [1088, 589] width 30 height 14
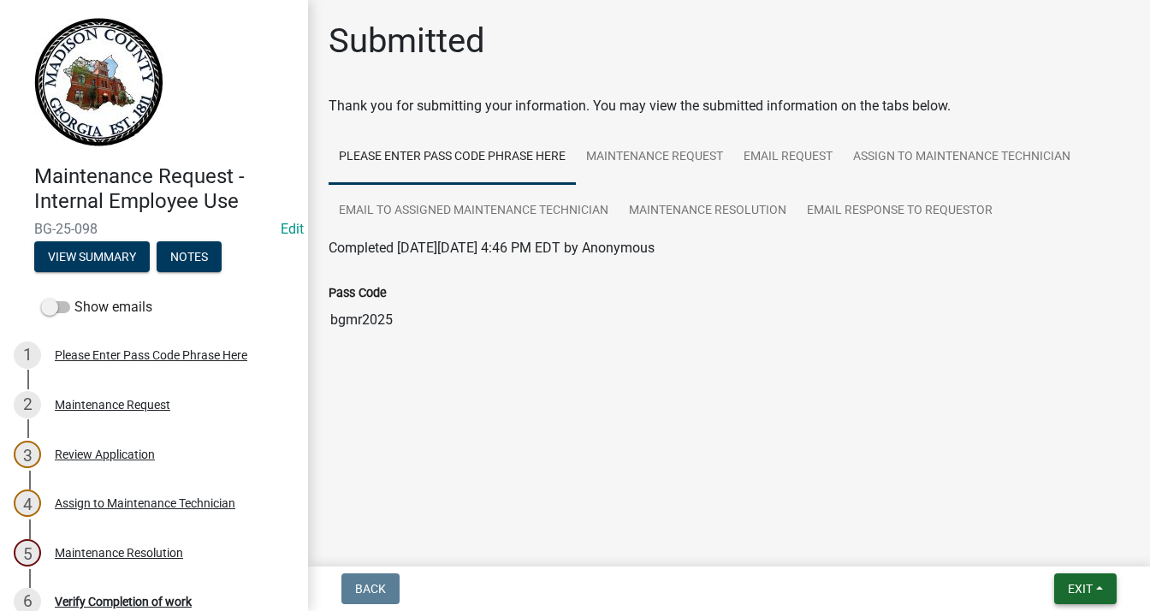
click at [1083, 585] on span "Exit" at bounding box center [1080, 589] width 25 height 14
click at [1024, 550] on button "Save & Exit" at bounding box center [1049, 544] width 137 height 41
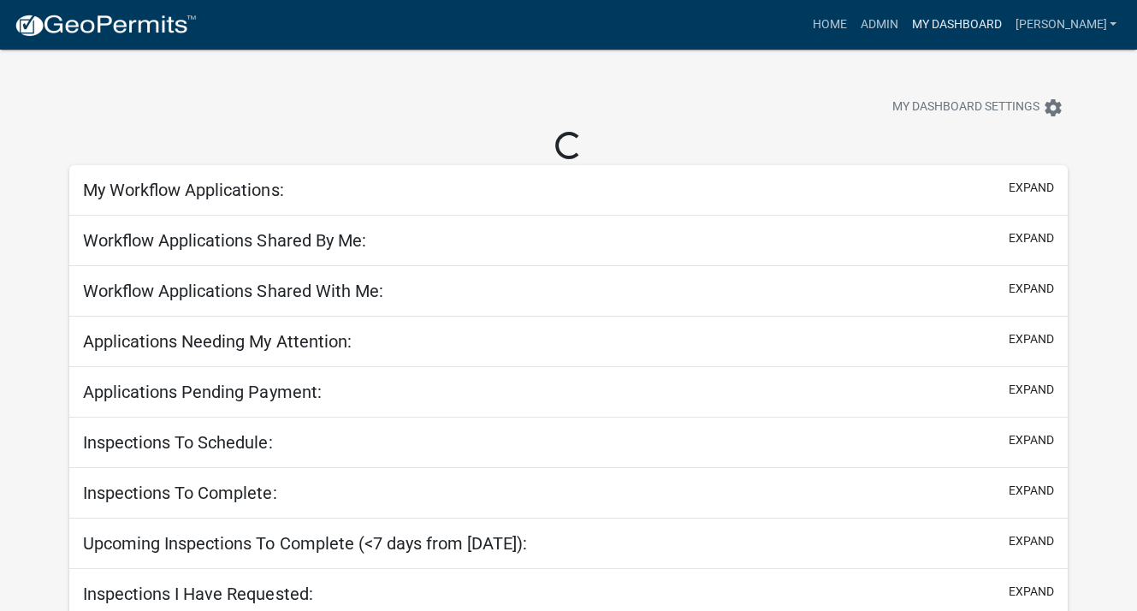
click at [982, 21] on link "My Dashboard" at bounding box center [957, 25] width 104 height 33
select select "3: 100"
